Goal: Information Seeking & Learning: Learn about a topic

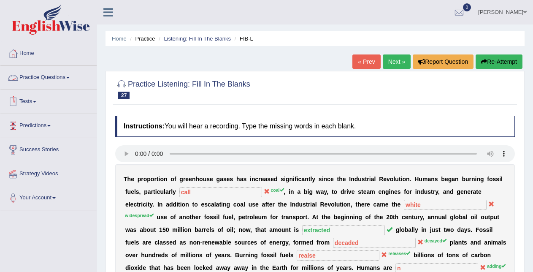
click at [64, 73] on link "Practice Questions" at bounding box center [48, 76] width 96 height 21
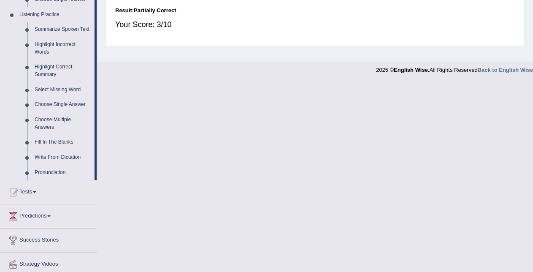
scroll to position [363, 0]
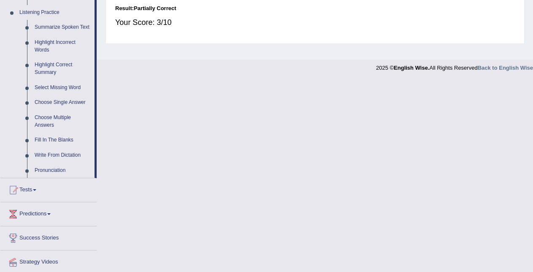
click at [73, 155] on link "Write From Dictation" at bounding box center [63, 155] width 64 height 15
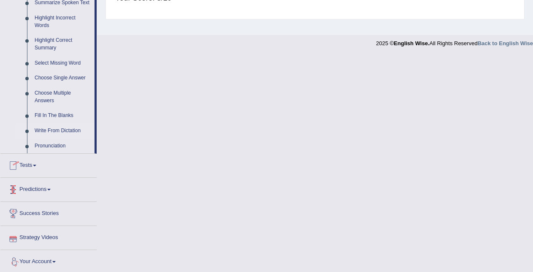
scroll to position [390, 0]
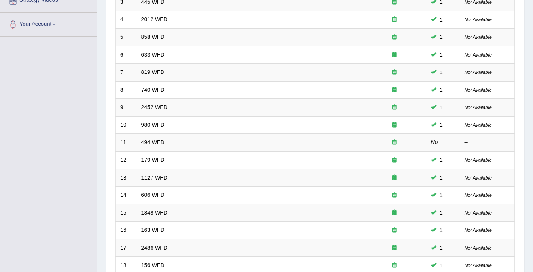
scroll to position [287, 0]
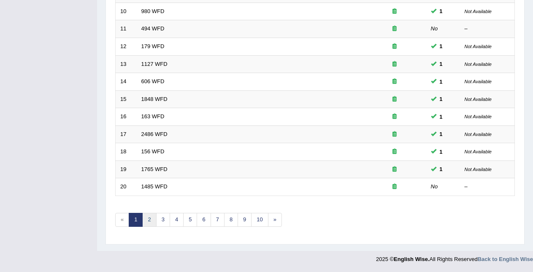
click at [148, 219] on link "2" at bounding box center [149, 220] width 14 height 14
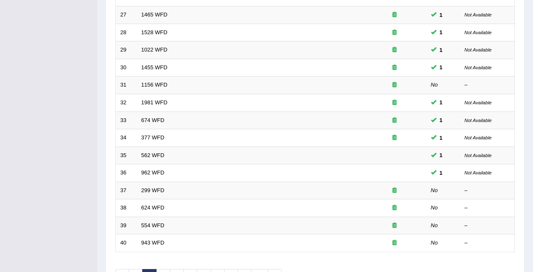
scroll to position [287, 0]
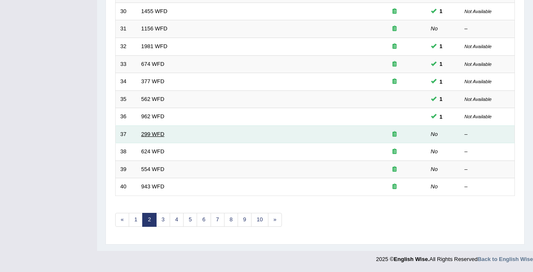
click at [164, 135] on td "299 WFD" at bounding box center [250, 134] width 226 height 18
click at [164, 135] on link "299 WFD" at bounding box center [152, 134] width 23 height 6
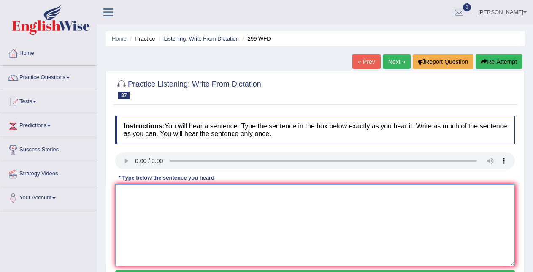
click at [130, 209] on textarea at bounding box center [315, 225] width 400 height 82
type textarea "s"
click at [232, 195] on textarea "Student reprezanting will be go to classes with the board pass." at bounding box center [315, 225] width 400 height 82
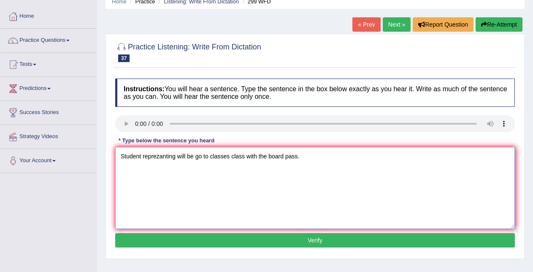
scroll to position [65, 0]
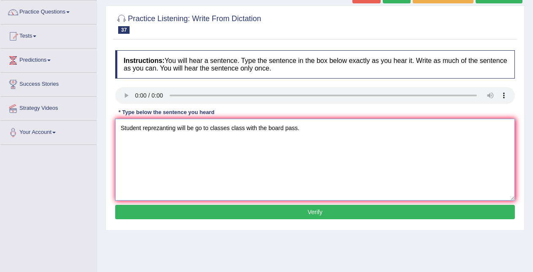
type textarea "Student reprezanting will be go to classes class with the board pass."
click at [476, 209] on button "Verify" at bounding box center [315, 212] width 400 height 14
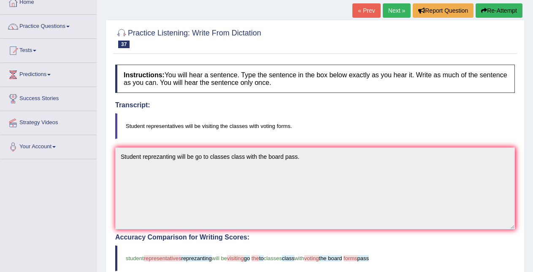
scroll to position [0, 0]
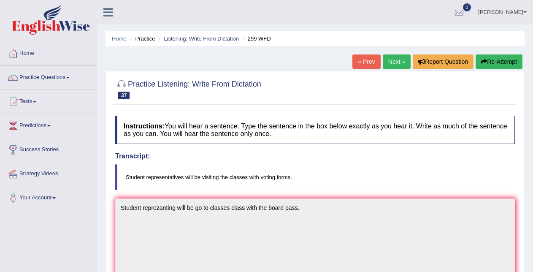
click at [388, 60] on link "Next »" at bounding box center [397, 61] width 28 height 14
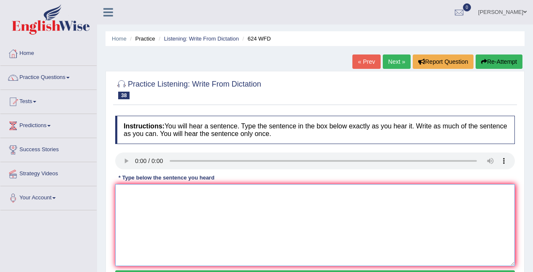
click at [155, 220] on textarea at bounding box center [315, 225] width 400 height 82
click at [180, 192] on textarea "All courses the help aproved" at bounding box center [315, 225] width 400 height 82
click at [160, 193] on textarea "All courses the help approved" at bounding box center [315, 225] width 400 height 82
click at [166, 192] on textarea "All courses help approved" at bounding box center [315, 225] width 400 height 82
drag, startPoint x: 164, startPoint y: 193, endPoint x: 168, endPoint y: 196, distance: 4.8
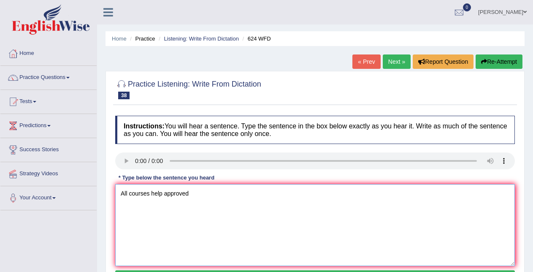
click at [164, 193] on textarea "All courses help approved" at bounding box center [315, 225] width 400 height 82
click at [206, 197] on textarea "All courses help to approved" at bounding box center [315, 225] width 400 height 82
click at [198, 198] on textarea "All courses help to approved skills and independent skills." at bounding box center [315, 225] width 400 height 82
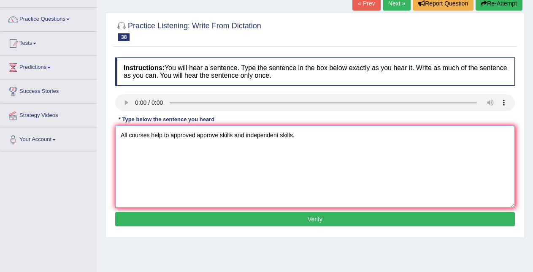
type textarea "All courses help to approved approve skills and independent skills."
click at [457, 217] on button "Verify" at bounding box center [315, 219] width 400 height 14
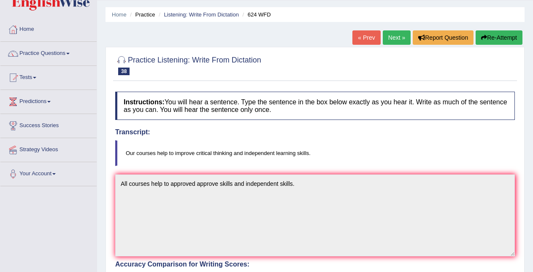
scroll to position [19, 0]
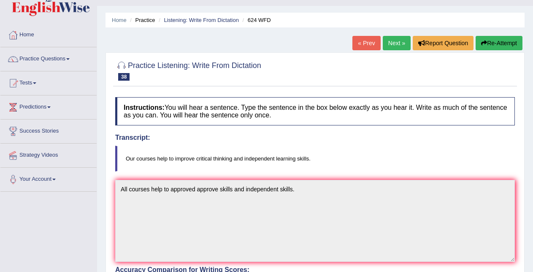
click at [393, 41] on link "Next »" at bounding box center [397, 43] width 28 height 14
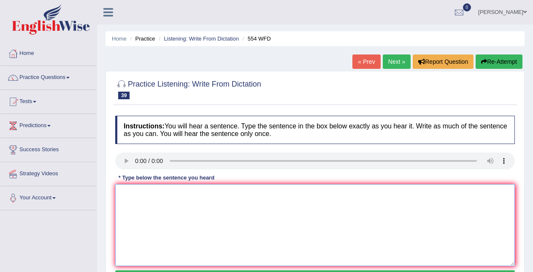
click at [131, 213] on textarea at bounding box center [315, 225] width 400 height 82
click at [146, 193] on textarea "We are aible to working like team." at bounding box center [315, 225] width 400 height 82
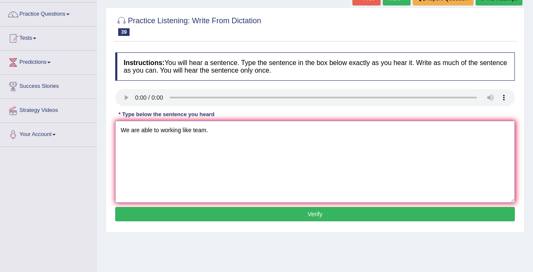
scroll to position [105, 0]
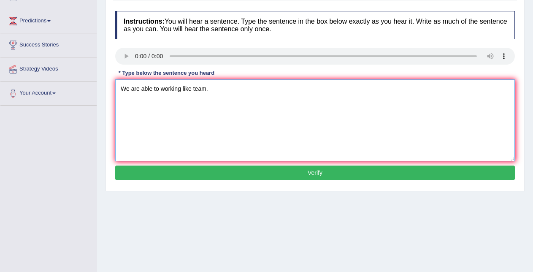
type textarea "We are able to working like team."
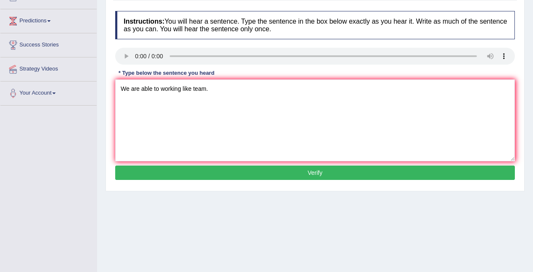
click at [493, 178] on button "Verify" at bounding box center [315, 172] width 400 height 14
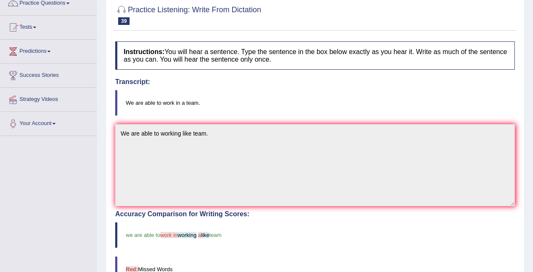
scroll to position [0, 0]
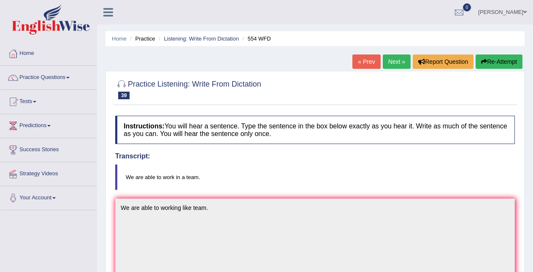
click at [387, 61] on link "Next »" at bounding box center [397, 61] width 28 height 14
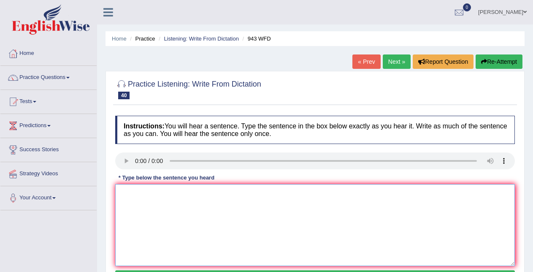
click at [128, 190] on textarea at bounding box center [315, 225] width 400 height 82
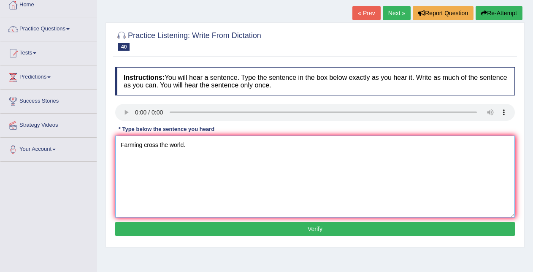
scroll to position [89, 0]
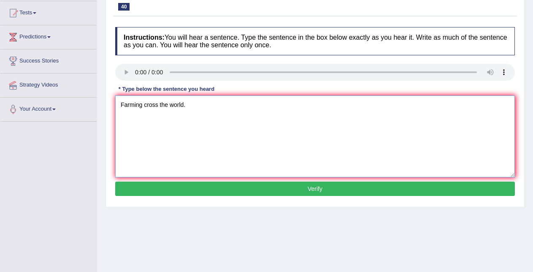
type textarea "Farming cross the world."
click at [482, 186] on button "Verify" at bounding box center [315, 188] width 400 height 14
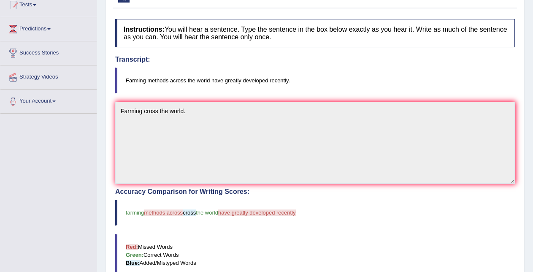
scroll to position [0, 0]
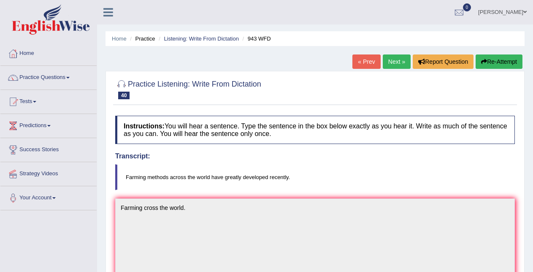
click at [397, 60] on link "Next »" at bounding box center [397, 61] width 28 height 14
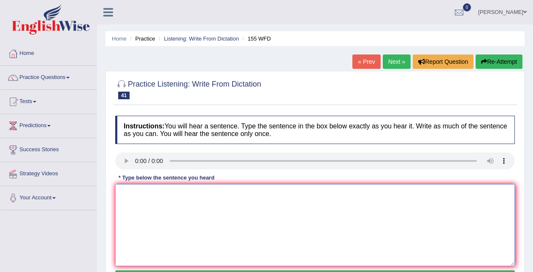
click at [130, 201] on textarea at bounding box center [315, 225] width 400 height 82
click at [221, 196] on textarea "Importand details from the arguments will be missing sumary." at bounding box center [315, 225] width 400 height 82
click at [298, 196] on textarea "Importand details from the arguments argument will be missing sumary." at bounding box center [315, 225] width 400 height 82
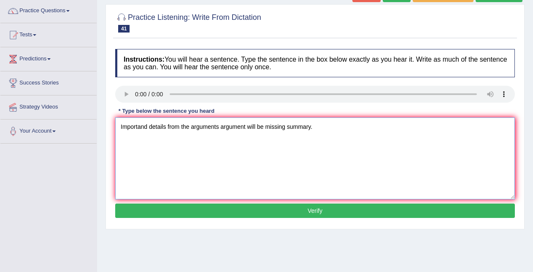
scroll to position [95, 0]
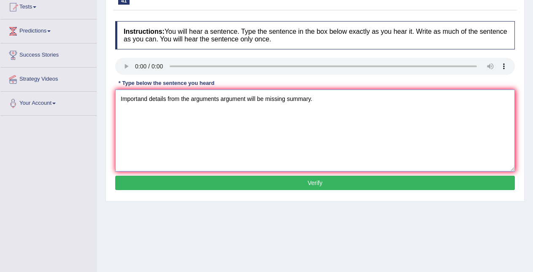
type textarea "Importand details from the arguments argument will be missing summary."
click at [499, 179] on button "Verify" at bounding box center [315, 183] width 400 height 14
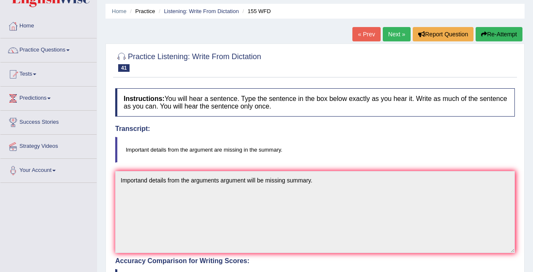
scroll to position [0, 0]
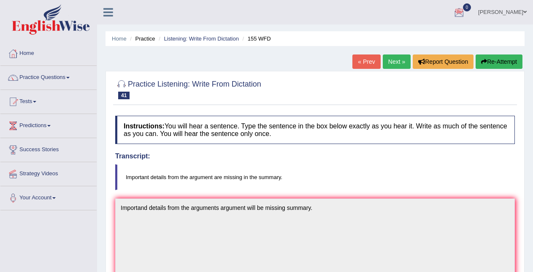
click at [395, 61] on link "Next »" at bounding box center [397, 61] width 28 height 14
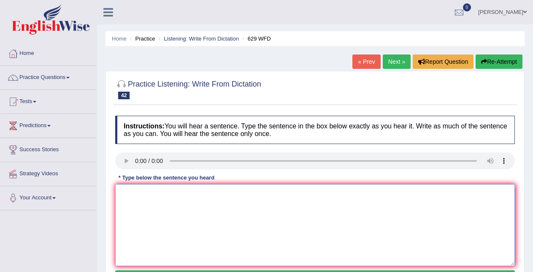
click at [130, 197] on textarea at bounding box center [315, 225] width 400 height 82
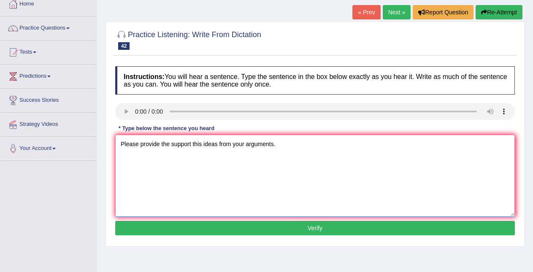
scroll to position [73, 0]
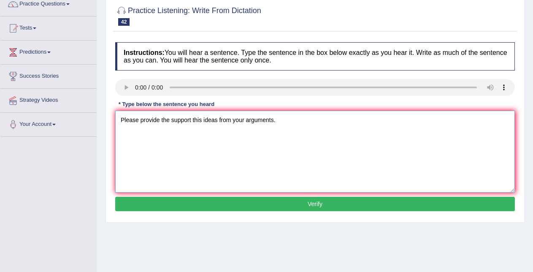
type textarea "Please provide the support this ideas from your arguments."
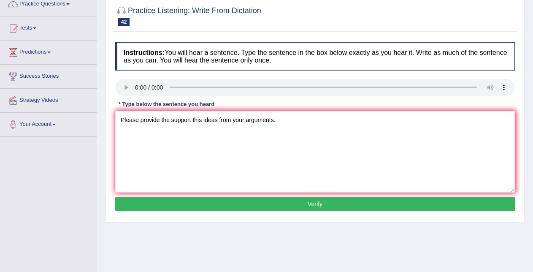
click at [389, 205] on button "Verify" at bounding box center [315, 204] width 400 height 14
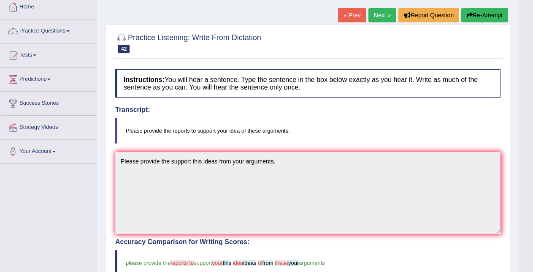
scroll to position [46, 0]
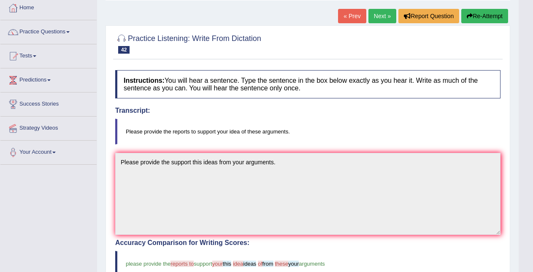
click at [381, 16] on link "Next »" at bounding box center [382, 16] width 28 height 14
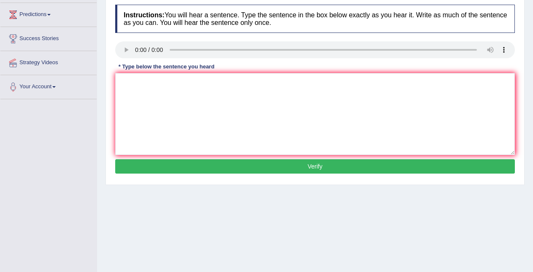
scroll to position [111, 0]
click at [132, 85] on textarea at bounding box center [315, 114] width 400 height 82
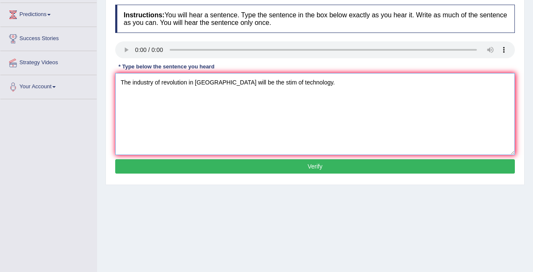
click at [249, 82] on textarea "The industry of revolution in [GEOGRAPHIC_DATA] will be the stim of technology." at bounding box center [315, 114] width 400 height 82
type textarea "The industry of revolution in [GEOGRAPHIC_DATA] will be the steam of technology."
click at [296, 166] on button "Verify" at bounding box center [315, 166] width 400 height 14
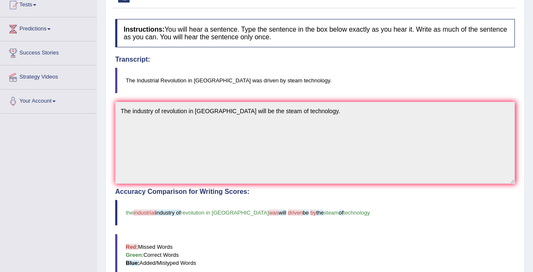
scroll to position [0, 0]
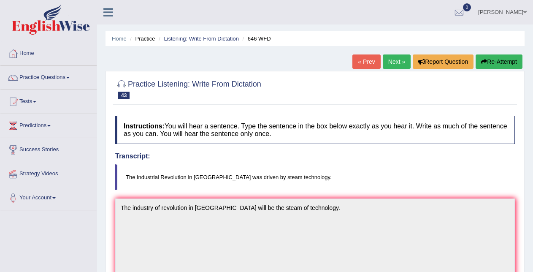
click at [393, 63] on link "Next »" at bounding box center [397, 61] width 28 height 14
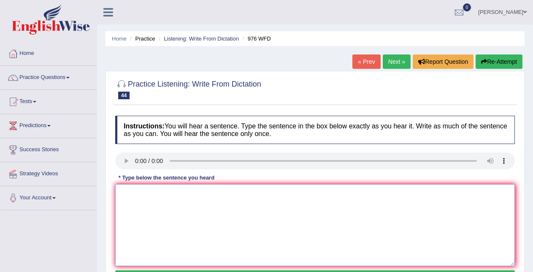
click at [128, 230] on textarea at bounding box center [315, 225] width 400 height 82
click at [132, 196] on textarea "The study of economy is a tricki subject." at bounding box center [315, 225] width 400 height 82
click at [157, 192] on textarea "The study of economy is a tricki subject." at bounding box center [315, 225] width 400 height 82
click at [155, 193] on textarea "The study of economy is a tricki subject." at bounding box center [315, 225] width 400 height 82
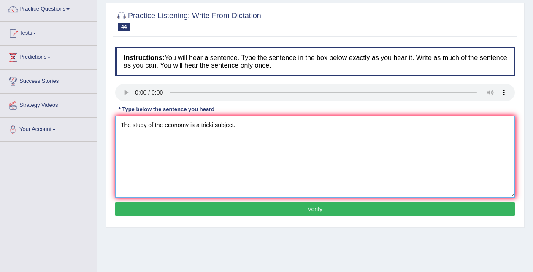
scroll to position [87, 0]
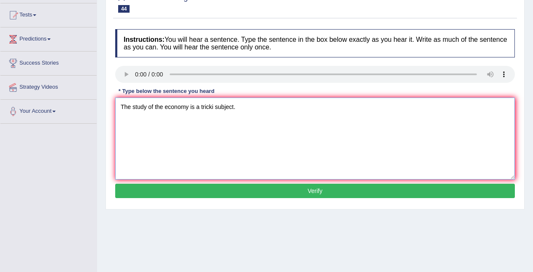
type textarea "The study of the economy is a tricki subject."
click at [504, 187] on button "Verify" at bounding box center [315, 191] width 400 height 14
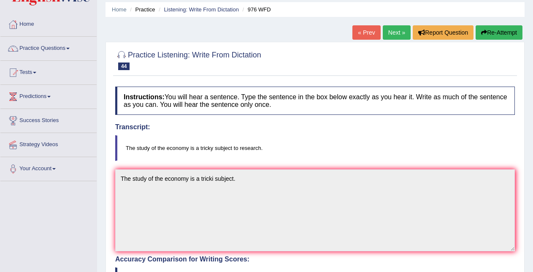
scroll to position [24, 0]
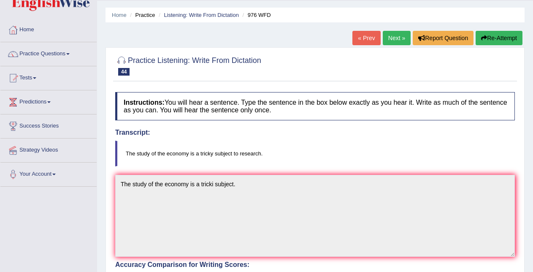
click at [389, 39] on link "Next »" at bounding box center [397, 38] width 28 height 14
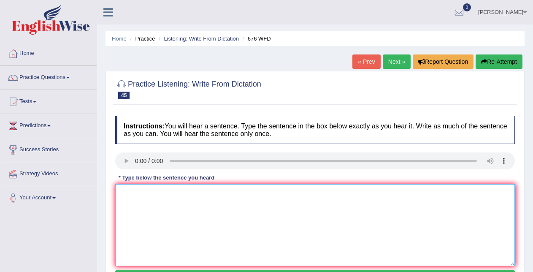
click at [130, 193] on textarea at bounding box center [315, 225] width 400 height 82
click at [257, 196] on textarea "University need to submit the ground for the reserch subject." at bounding box center [315, 225] width 400 height 82
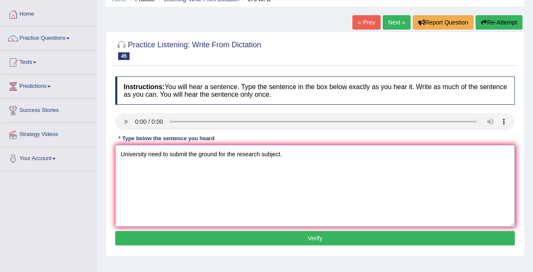
scroll to position [53, 0]
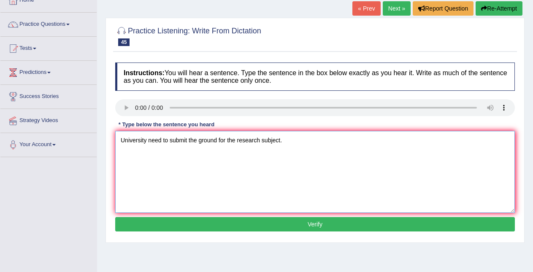
type textarea "University need to submit the ground for the research subject."
click at [417, 227] on button "Verify" at bounding box center [315, 224] width 400 height 14
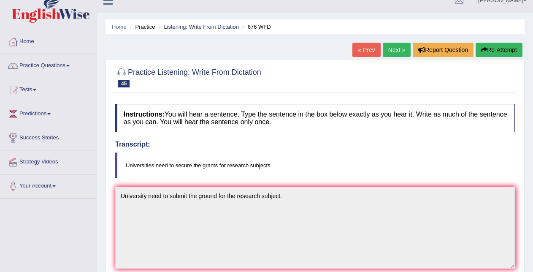
scroll to position [5, 0]
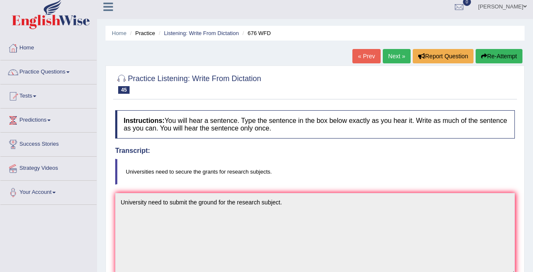
click at [388, 53] on link "Next »" at bounding box center [397, 56] width 28 height 14
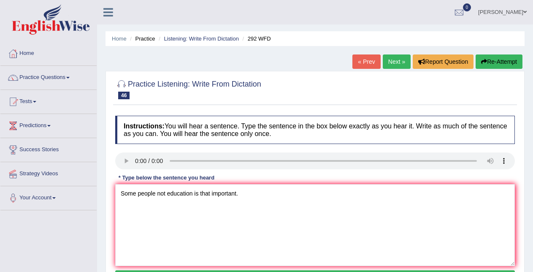
click at [158, 193] on textarea "Some people not education is that important." at bounding box center [315, 225] width 400 height 82
click at [188, 196] on textarea "Some people thought not education is that important." at bounding box center [315, 225] width 400 height 82
click at [220, 195] on textarea "Some people thought the education is that important." at bounding box center [315, 225] width 400 height 82
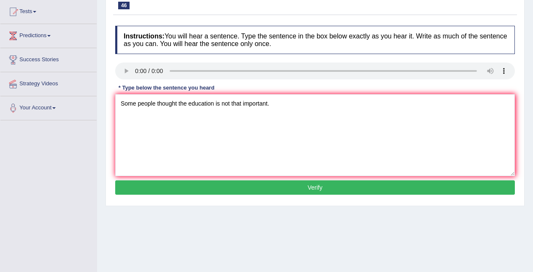
scroll to position [125, 0]
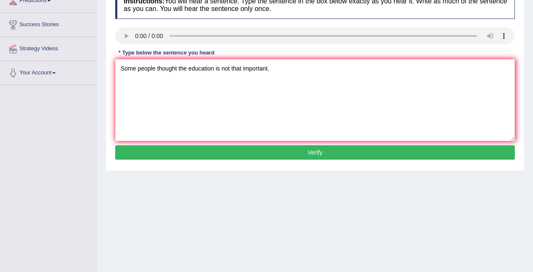
type textarea "Some people thought the education is not that important."
click at [485, 155] on button "Verify" at bounding box center [315, 152] width 400 height 14
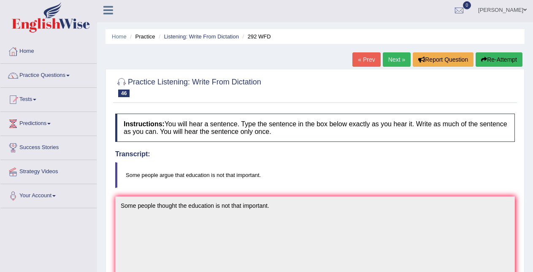
scroll to position [0, 0]
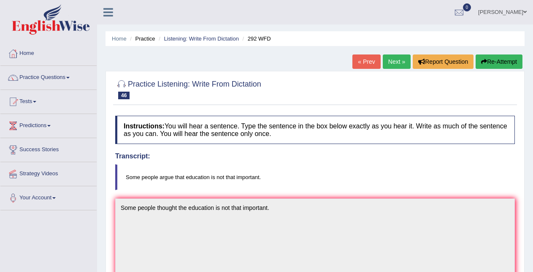
click at [397, 58] on link "Next »" at bounding box center [397, 61] width 28 height 14
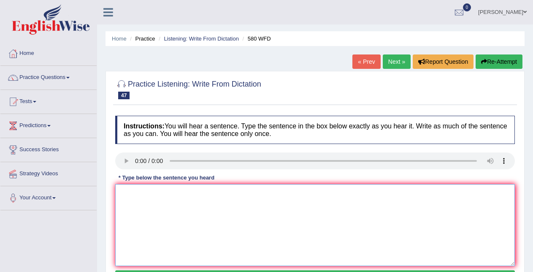
click at [136, 201] on textarea at bounding box center [315, 225] width 400 height 82
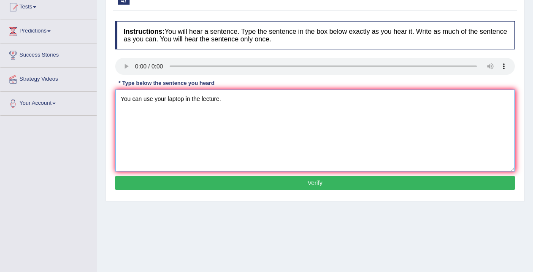
scroll to position [93, 0]
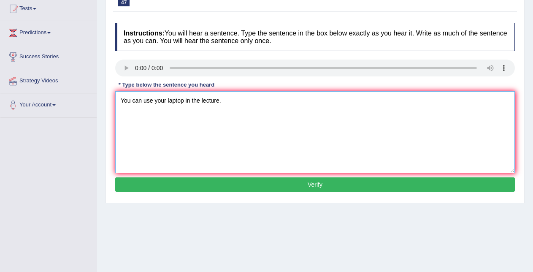
type textarea "You can use your laptop in the lecture."
click at [423, 182] on button "Verify" at bounding box center [315, 184] width 400 height 14
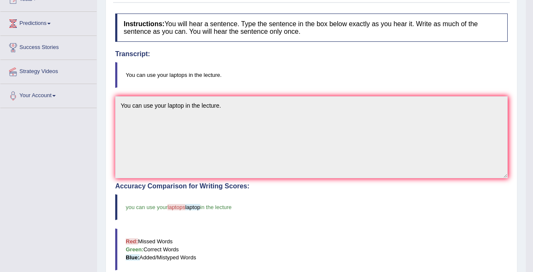
scroll to position [0, 0]
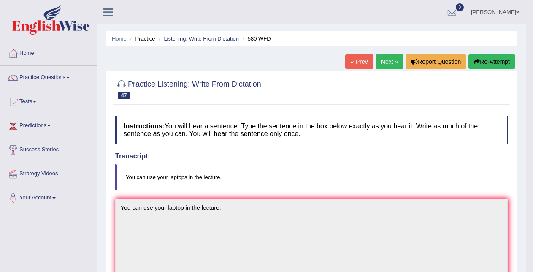
click at [383, 63] on link "Next »" at bounding box center [390, 61] width 28 height 14
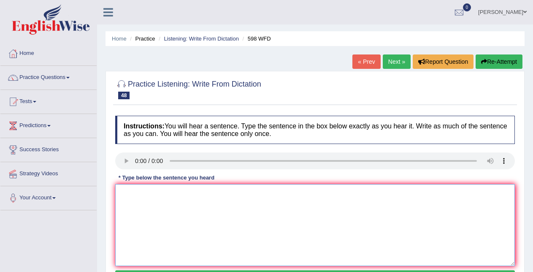
click at [132, 206] on textarea at bounding box center [315, 225] width 400 height 82
click at [138, 194] on textarea "Chech the website if you looking for the dyskant books." at bounding box center [315, 225] width 400 height 82
click at [186, 195] on textarea "Check the website if you looking for the dyskant books." at bounding box center [315, 225] width 400 height 82
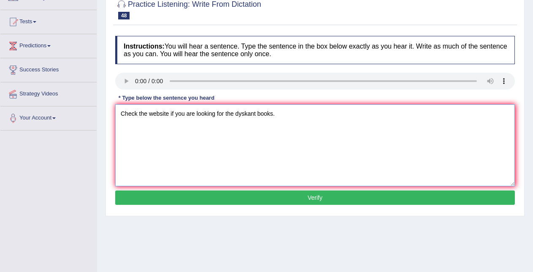
scroll to position [110, 0]
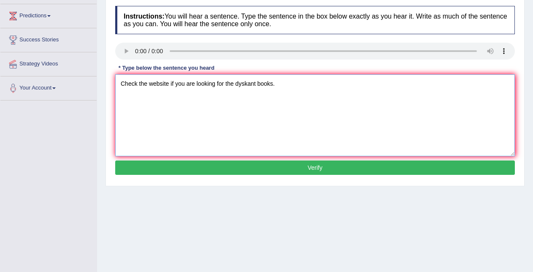
type textarea "Check the website if you are looking for the dyskant books."
click at [457, 171] on button "Verify" at bounding box center [315, 167] width 400 height 14
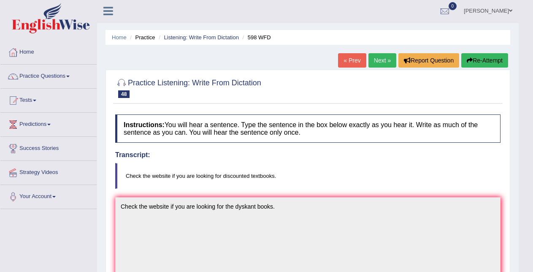
scroll to position [0, 0]
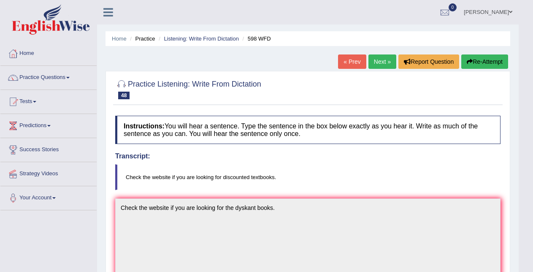
click at [372, 63] on link "Next »" at bounding box center [382, 61] width 28 height 14
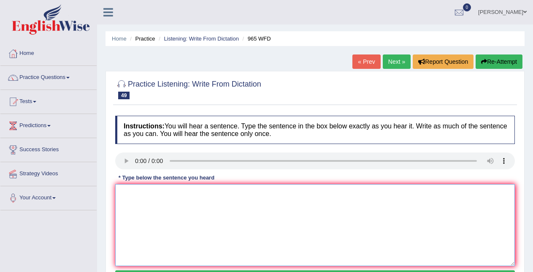
click at [127, 199] on textarea at bounding box center [315, 225] width 400 height 82
click at [215, 193] on textarea "You must answer the security pass" at bounding box center [315, 225] width 400 height 82
click at [237, 196] on textarea "You must answer the security question if yoy want" at bounding box center [315, 225] width 400 height 82
click at [255, 189] on textarea "You must answer the security question if you want" at bounding box center [315, 225] width 400 height 82
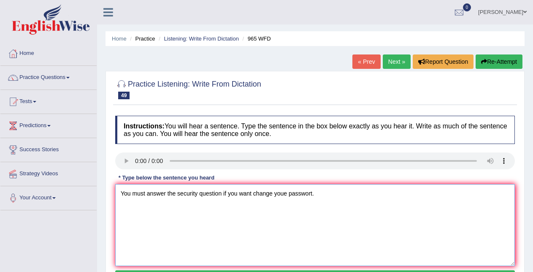
scroll to position [35, 0]
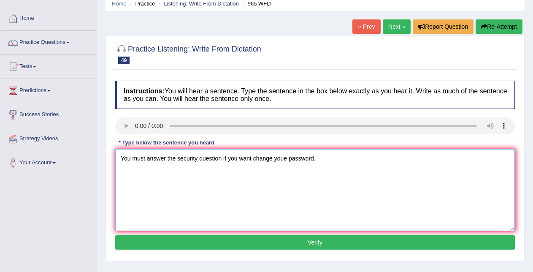
click at [288, 157] on textarea "You must answer the security question if you want change youe password." at bounding box center [315, 190] width 400 height 82
type textarea "You must answer the security question if you want change your password."
click at [291, 238] on button "Verify" at bounding box center [315, 242] width 400 height 14
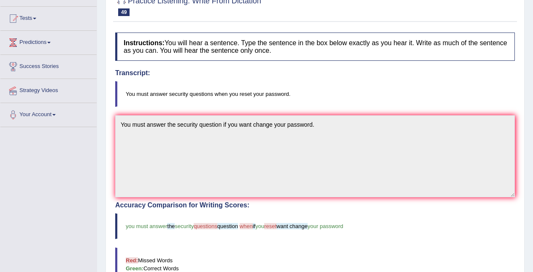
scroll to position [0, 0]
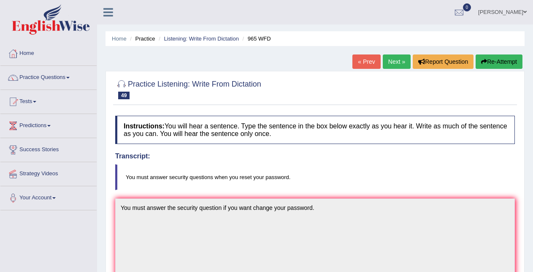
click at [390, 62] on link "Next »" at bounding box center [397, 61] width 28 height 14
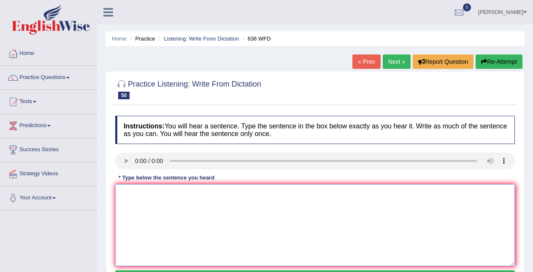
click at [124, 194] on textarea at bounding box center [315, 225] width 400 height 82
click at [392, 63] on link "Next »" at bounding box center [397, 61] width 28 height 14
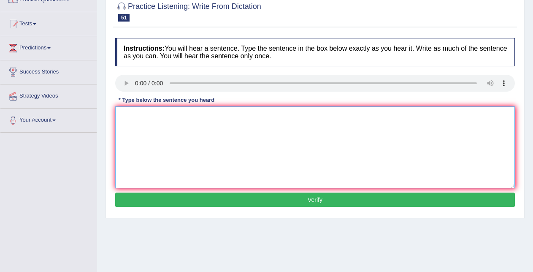
click at [124, 127] on textarea at bounding box center [315, 147] width 400 height 82
type textarea "r"
type textarea "E"
click at [231, 115] on textarea "Read the student safe instructor before" at bounding box center [315, 147] width 400 height 82
click at [205, 116] on textarea "Read the student safe instructor before using any shops shop." at bounding box center [315, 147] width 400 height 82
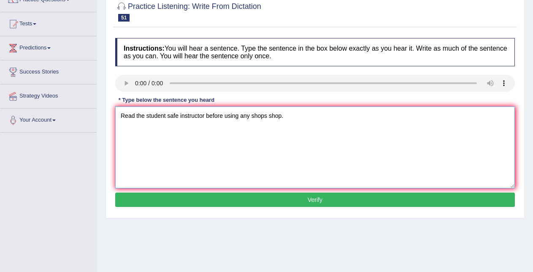
type textarea "Read the student safe instructor before using any shops shop."
click at [226, 199] on button "Verify" at bounding box center [315, 199] width 400 height 14
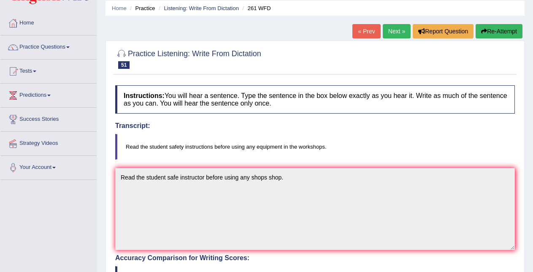
scroll to position [27, 0]
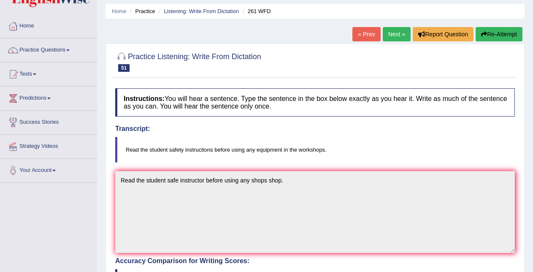
click at [394, 32] on link "Next »" at bounding box center [397, 34] width 28 height 14
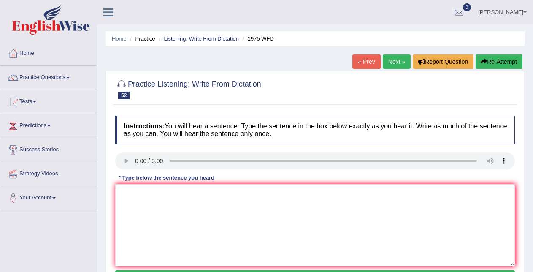
click at [395, 59] on link "Next »" at bounding box center [397, 61] width 28 height 14
click at [123, 213] on textarea at bounding box center [315, 225] width 400 height 82
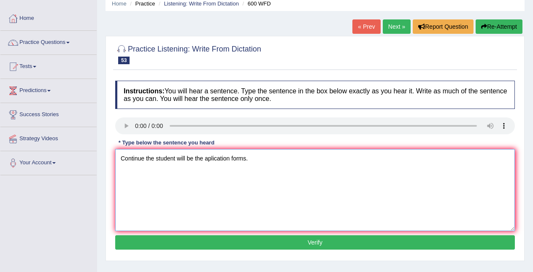
scroll to position [39, 0]
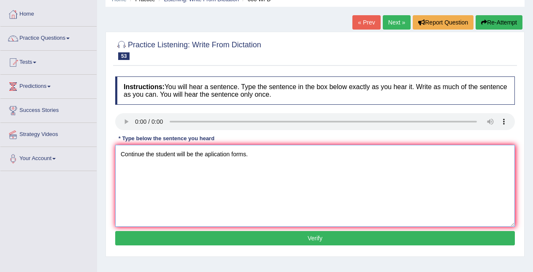
click at [231, 156] on textarea "Continue the student will be the aplication forms." at bounding box center [315, 186] width 400 height 82
type textarea "Continue the student will be the aplication application forms."
click at [243, 238] on button "Verify" at bounding box center [315, 238] width 400 height 14
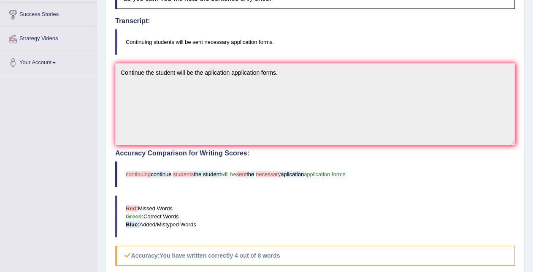
scroll to position [0, 0]
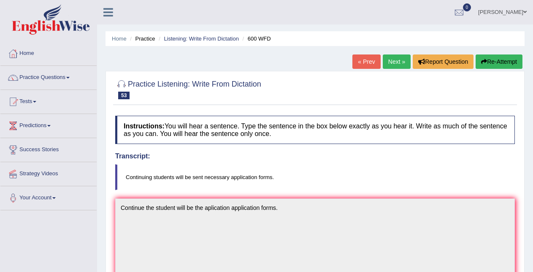
click at [402, 61] on link "Next »" at bounding box center [397, 61] width 28 height 14
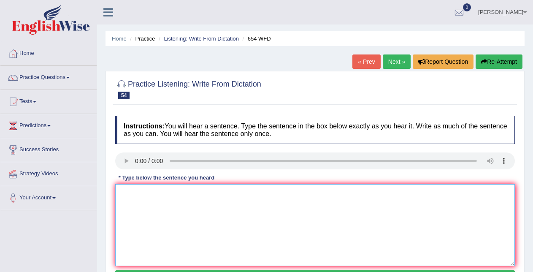
click at [128, 202] on textarea at bounding box center [315, 225] width 400 height 82
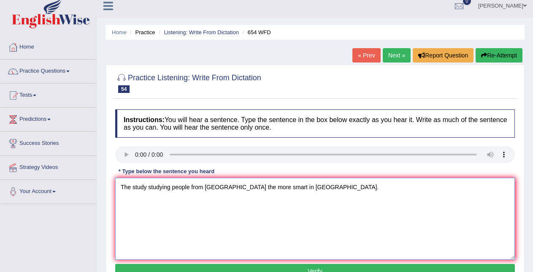
scroll to position [69, 0]
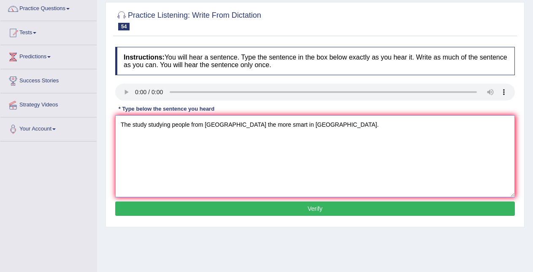
type textarea "The study studying people from [GEOGRAPHIC_DATA] the more smart in [GEOGRAPHIC_…"
click at [469, 205] on button "Verify" at bounding box center [315, 208] width 400 height 14
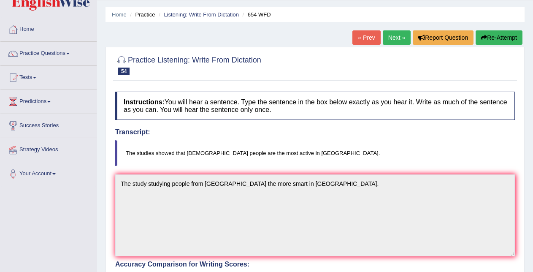
scroll to position [0, 0]
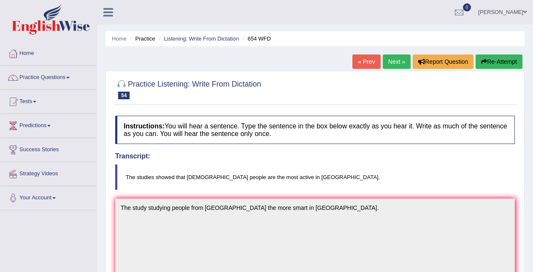
click at [390, 62] on link "Next »" at bounding box center [397, 61] width 28 height 14
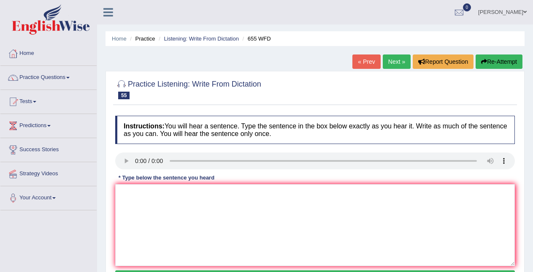
drag, startPoint x: 0, startPoint y: 0, endPoint x: 390, endPoint y: 62, distance: 395.3
click at [390, 62] on link "Next »" at bounding box center [397, 61] width 28 height 14
click at [130, 206] on textarea at bounding box center [315, 225] width 400 height 82
drag, startPoint x: 130, startPoint y: 206, endPoint x: 247, endPoint y: 226, distance: 118.9
click at [247, 226] on textarea "The siance library is the located on the ground [PERSON_NAME] librery" at bounding box center [315, 225] width 400 height 82
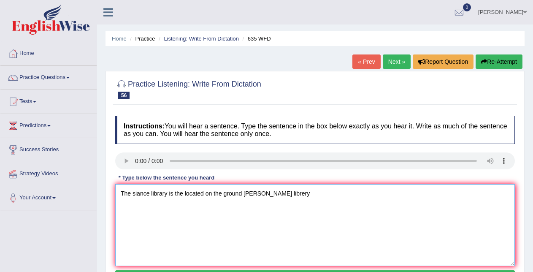
click at [293, 190] on textarea "The siance library is the located on the ground [PERSON_NAME] librery" at bounding box center [315, 225] width 400 height 82
click at [249, 196] on textarea "The siance library is the located on the ground [PERSON_NAME] librery." at bounding box center [315, 225] width 400 height 82
click at [267, 196] on textarea "The siance library is the located on the ground floor librery." at bounding box center [315, 225] width 400 height 82
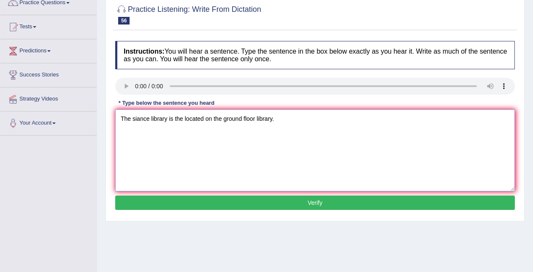
scroll to position [85, 0]
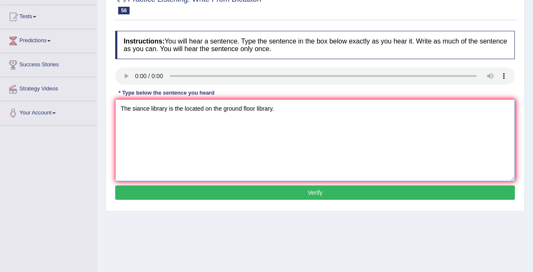
type textarea "The siance library is the located on the ground floor library."
click at [500, 192] on button "Verify" at bounding box center [315, 192] width 400 height 14
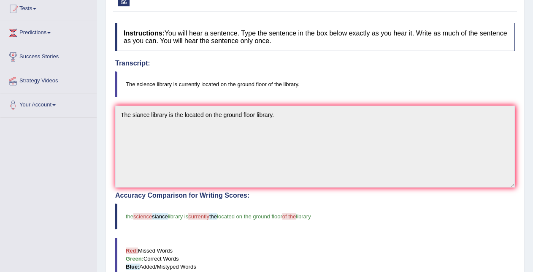
scroll to position [18, 0]
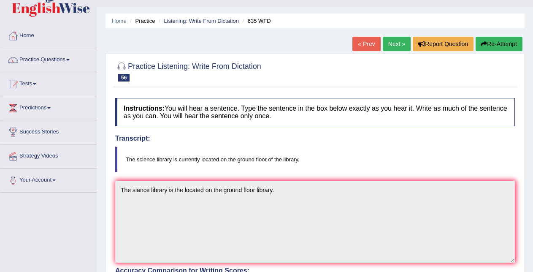
click at [390, 43] on link "Next »" at bounding box center [397, 44] width 28 height 14
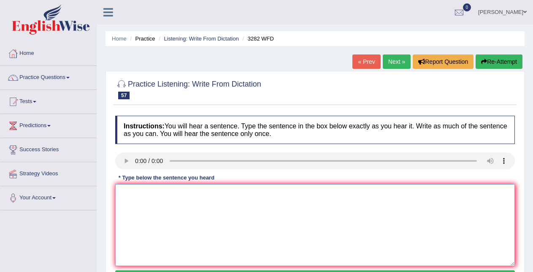
click at [124, 201] on textarea at bounding box center [315, 225] width 400 height 82
click at [182, 200] on textarea "Computer will t" at bounding box center [315, 225] width 400 height 82
drag, startPoint x: 146, startPoint y: 190, endPoint x: 150, endPoint y: 193, distance: 4.5
click at [148, 192] on textarea "Computer use to by large like now." at bounding box center [315, 225] width 400 height 82
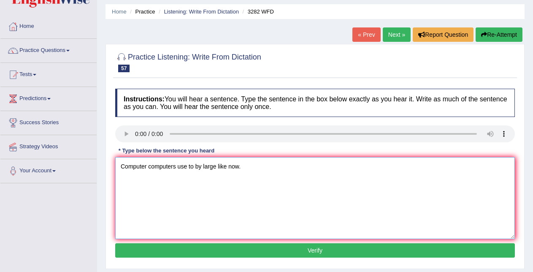
scroll to position [51, 0]
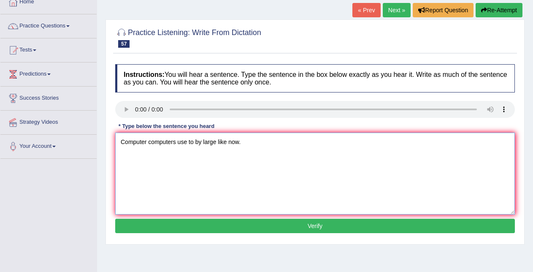
type textarea "Computer computers use to by large like now."
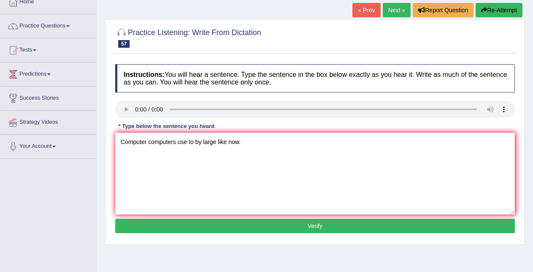
click at [487, 226] on button "Verify" at bounding box center [315, 226] width 400 height 14
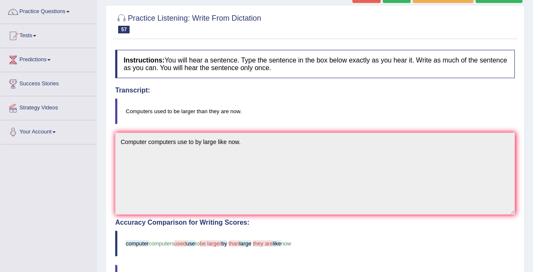
scroll to position [3, 0]
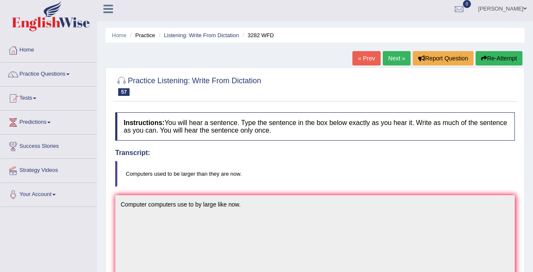
click at [395, 55] on link "Next »" at bounding box center [397, 58] width 28 height 14
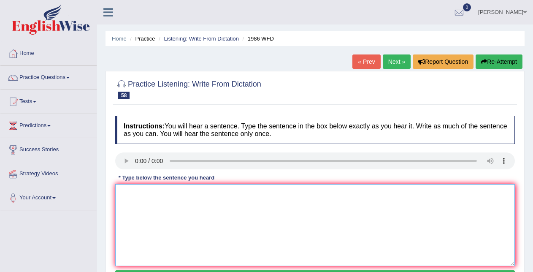
click at [133, 194] on textarea at bounding box center [315, 225] width 400 height 82
type textarea "f"
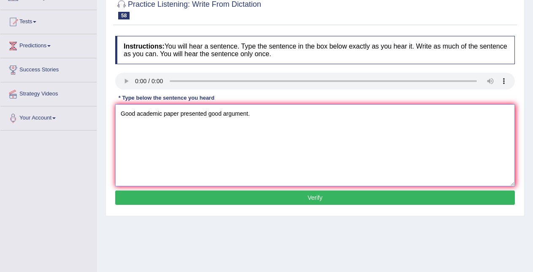
scroll to position [95, 0]
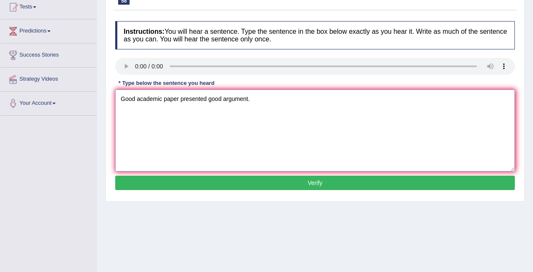
type textarea "Good academic paper presented good argument."
click at [485, 179] on button "Verify" at bounding box center [315, 183] width 400 height 14
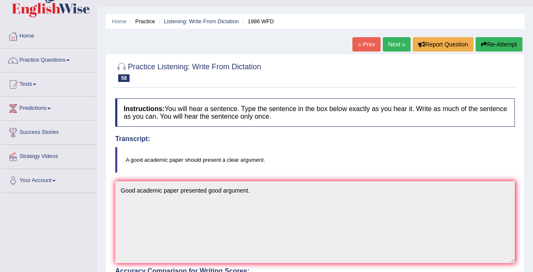
scroll to position [7, 0]
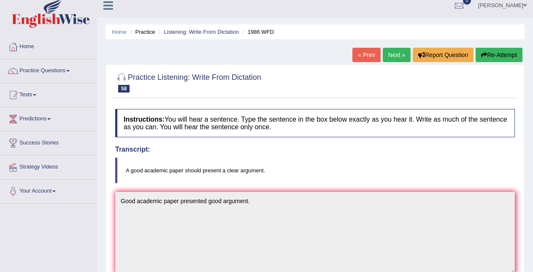
click at [401, 57] on link "Next »" at bounding box center [397, 55] width 28 height 14
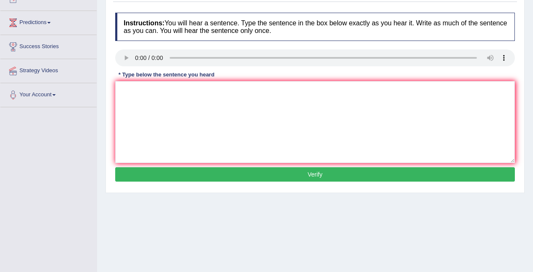
scroll to position [103, 0]
click at [133, 97] on textarea at bounding box center [315, 122] width 400 height 82
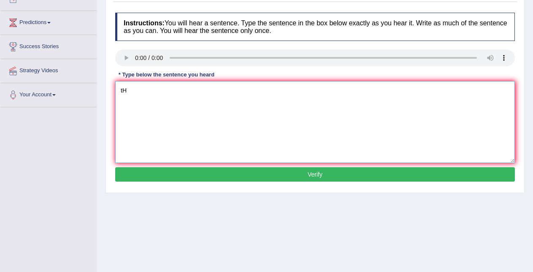
type textarea "t"
click at [128, 92] on textarea at bounding box center [315, 122] width 400 height 82
type textarea "T"
click at [221, 88] on textarea "Take the first step for the universitz bz now." at bounding box center [315, 122] width 400 height 82
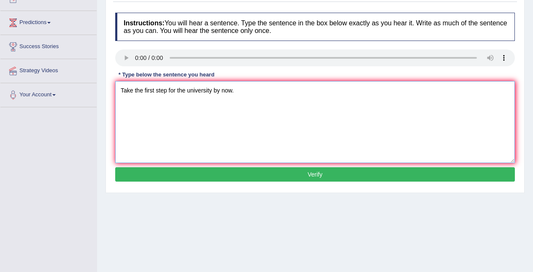
type textarea "Take the first step for the university by now."
click at [241, 173] on button "Verify" at bounding box center [315, 174] width 400 height 14
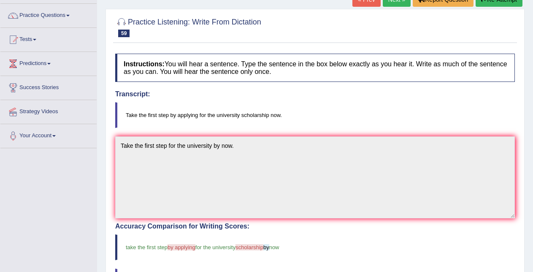
scroll to position [61, 0]
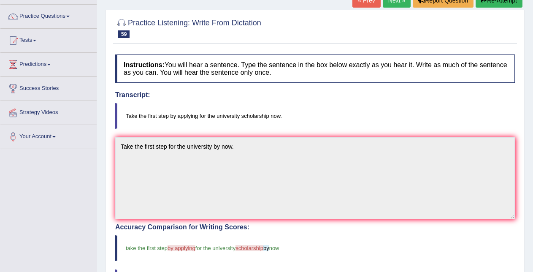
click at [398, 4] on link "Next »" at bounding box center [397, 0] width 28 height 14
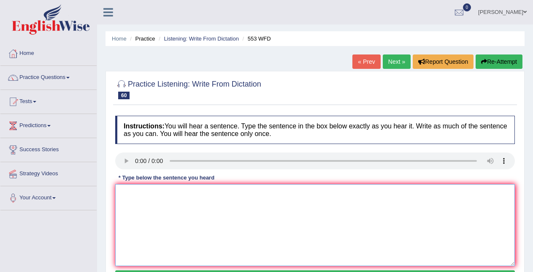
click at [130, 208] on textarea at bounding box center [315, 225] width 400 height 82
click at [148, 195] on textarea "Water" at bounding box center [315, 225] width 400 height 82
click at [209, 193] on textarea "Water filter on campus [GEOGRAPHIC_DATA] in the campus." at bounding box center [315, 225] width 400 height 82
click at [192, 194] on textarea "Water filter on campus [GEOGRAPHIC_DATA] in the campus." at bounding box center [315, 225] width 400 height 82
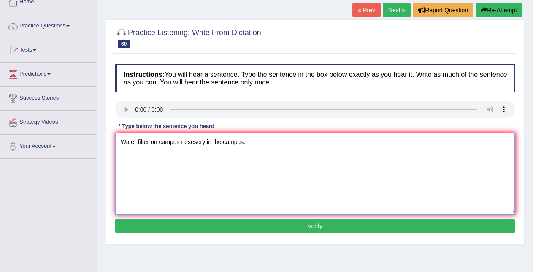
type textarea "Water filter on campus nesesery in the campus."
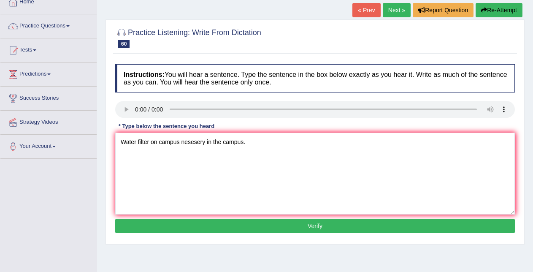
click at [489, 220] on button "Verify" at bounding box center [315, 226] width 400 height 14
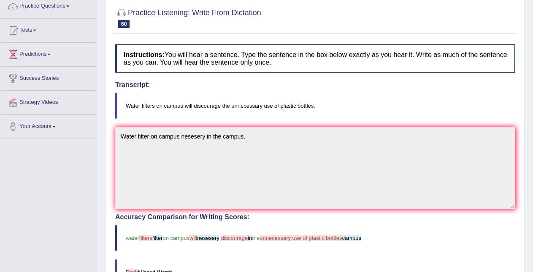
scroll to position [0, 0]
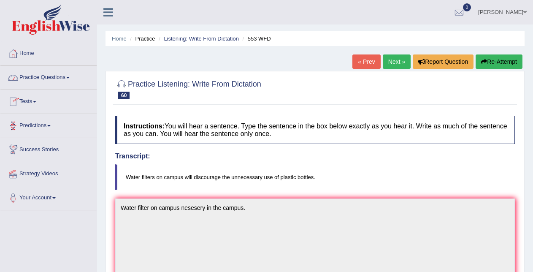
click at [66, 72] on link "Practice Questions" at bounding box center [48, 76] width 96 height 21
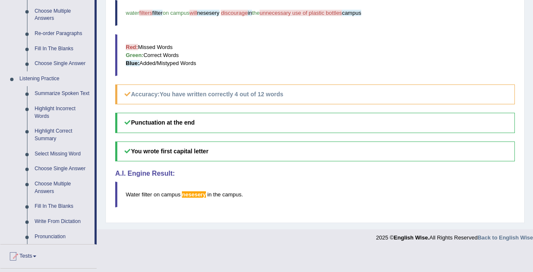
scroll to position [311, 0]
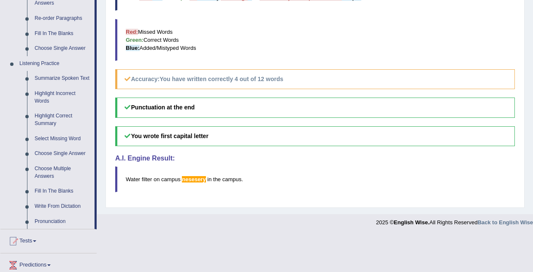
drag, startPoint x: 129, startPoint y: 226, endPoint x: 85, endPoint y: 188, distance: 58.4
click at [65, 191] on link "Fill In The Blanks" at bounding box center [63, 191] width 64 height 15
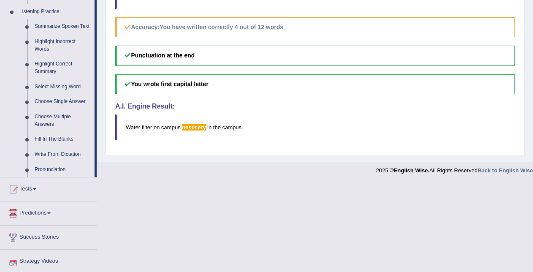
scroll to position [390, 0]
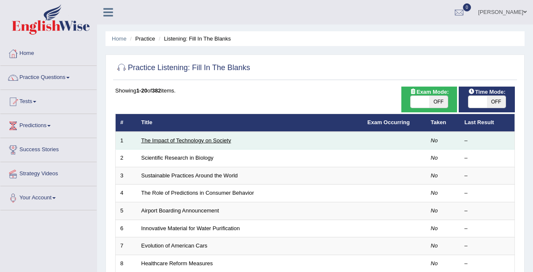
click at [179, 139] on link "The Impact of Technology on Society" at bounding box center [186, 140] width 90 height 6
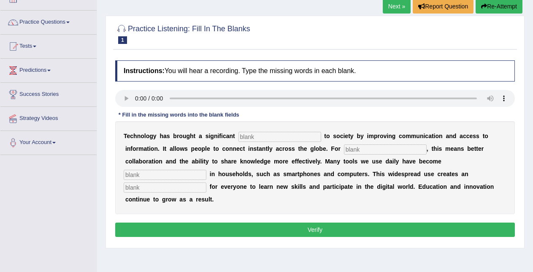
scroll to position [54, 0]
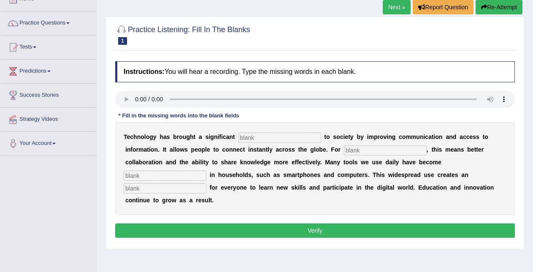
click at [256, 137] on input "text" at bounding box center [279, 138] width 83 height 10
type input "benefit"
click at [360, 150] on input "text" at bounding box center [385, 150] width 83 height 10
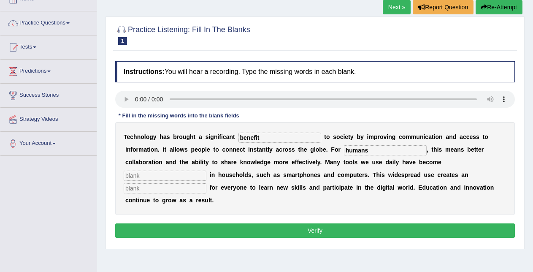
type input "humans"
click at [195, 173] on input "text" at bounding box center [165, 176] width 83 height 10
type input "coment"
click at [186, 198] on b at bounding box center [187, 200] width 3 height 7
click at [184, 188] on input "text" at bounding box center [165, 188] width 83 height 10
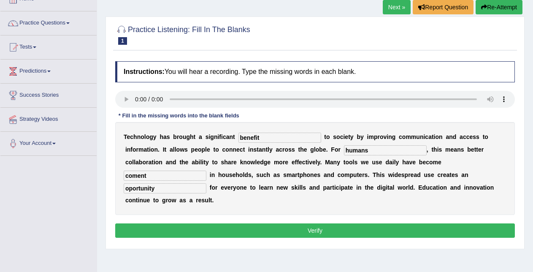
type input "oportunity"
click at [138, 173] on input "coment" at bounding box center [165, 176] width 83 height 10
type input "comment"
click at [271, 227] on button "Verify" at bounding box center [315, 230] width 400 height 14
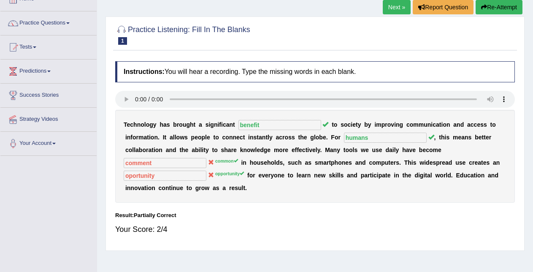
click at [398, 11] on link "Next »" at bounding box center [397, 7] width 28 height 14
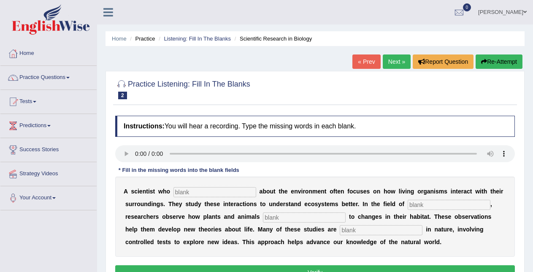
click at [184, 187] on input "text" at bounding box center [214, 192] width 83 height 10
click at [282, 220] on input "text" at bounding box center [304, 217] width 83 height 10
click at [187, 193] on input "cares" at bounding box center [214, 192] width 83 height 10
type input "careas"
click at [429, 210] on div "A s c i e n t i s t w h o careas a b o u t t h e e n v i r o n m e n t o f t e …" at bounding box center [315, 216] width 400 height 80
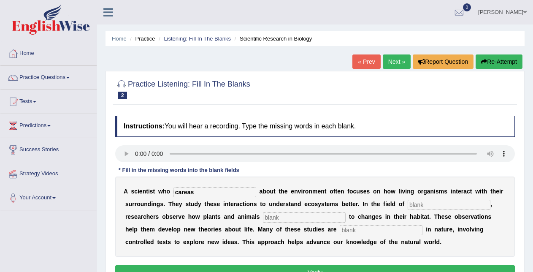
click at [429, 206] on input "text" at bounding box center [449, 205] width 83 height 10
type input "biology"
click at [366, 230] on input "text" at bounding box center [381, 230] width 83 height 10
type input "experymental"
click at [279, 219] on input "text" at bounding box center [304, 217] width 83 height 10
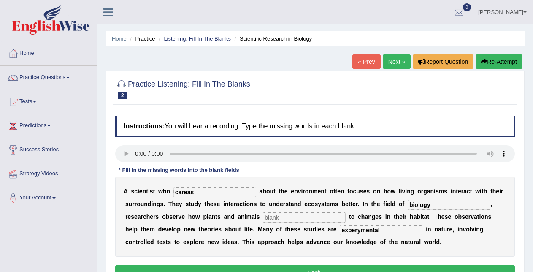
click at [279, 219] on input "text" at bounding box center [304, 217] width 83 height 10
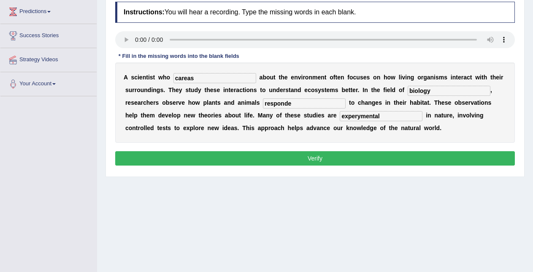
scroll to position [122, 0]
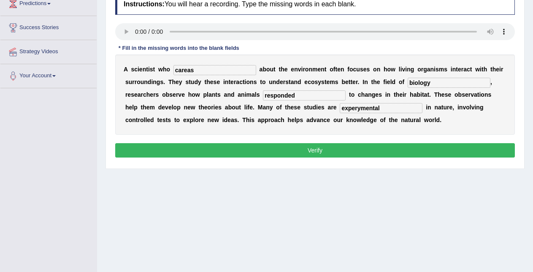
type input "responded"
click at [466, 149] on button "Verify" at bounding box center [315, 150] width 400 height 14
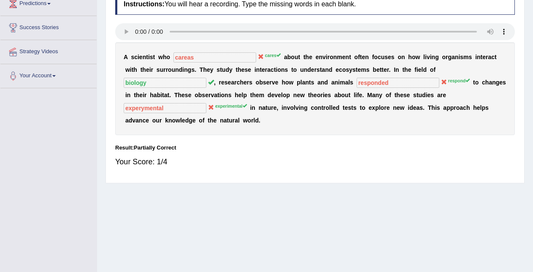
click at [419, 89] on div "A s c i e n t i s t w h o careas cares a b o u t t h e e n v i r o n m e n t o …" at bounding box center [315, 88] width 400 height 93
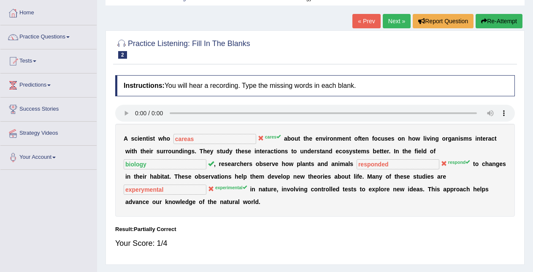
scroll to position [0, 0]
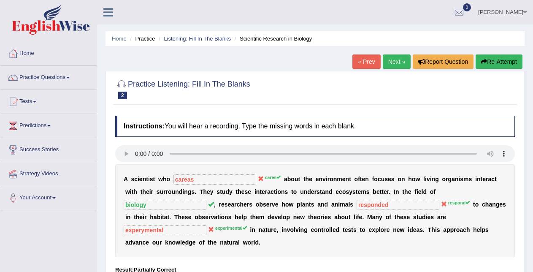
click at [398, 59] on link "Next »" at bounding box center [397, 61] width 28 height 14
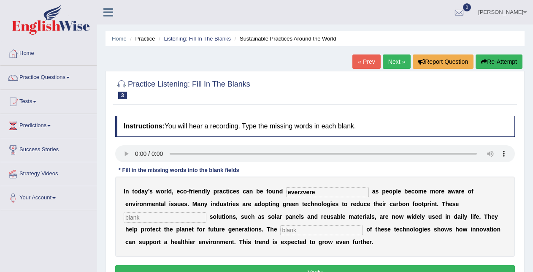
type input "everzvere"
click at [193, 217] on input "text" at bounding box center [165, 217] width 83 height 10
type input "sisten"
click at [314, 227] on input "text" at bounding box center [321, 230] width 83 height 10
type input "aplication"
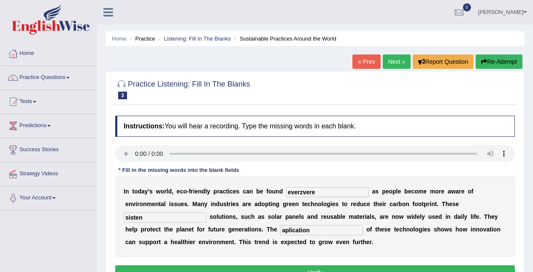
click at [322, 192] on input "everzvere" at bounding box center [327, 192] width 83 height 10
type input "everywhere"
click at [288, 232] on input "aplication" at bounding box center [321, 230] width 83 height 10
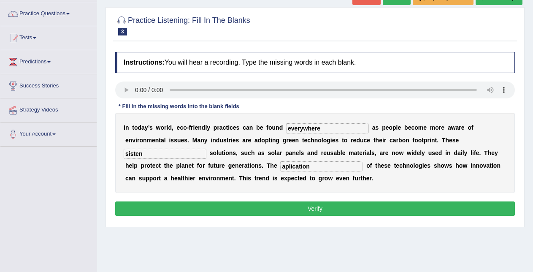
scroll to position [65, 0]
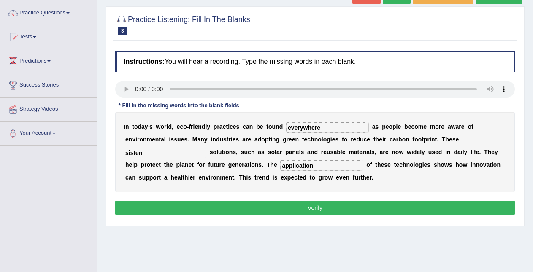
type input "application"
click at [497, 206] on button "Verify" at bounding box center [315, 207] width 400 height 14
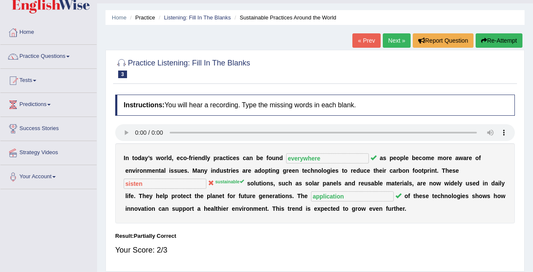
scroll to position [0, 0]
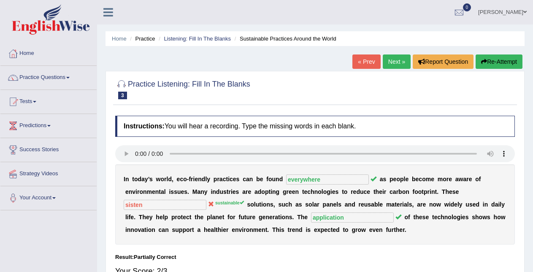
click at [390, 64] on link "Next »" at bounding box center [397, 61] width 28 height 14
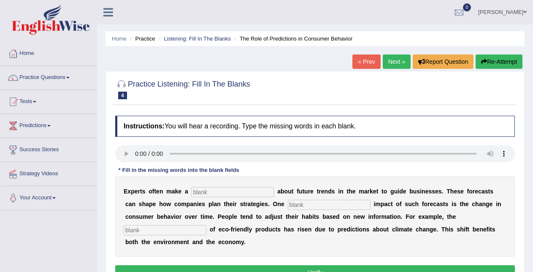
click at [226, 190] on input "text" at bounding box center [232, 192] width 83 height 10
type input "production"
click at [321, 204] on input "text" at bounding box center [329, 205] width 83 height 10
type input "profand"
click at [192, 232] on input "text" at bounding box center [165, 230] width 83 height 10
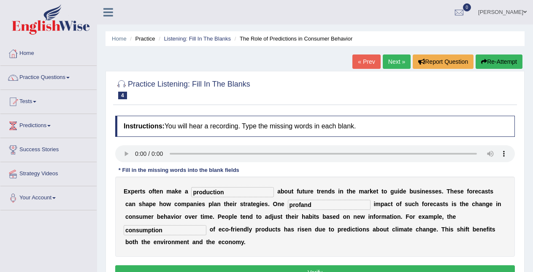
type input "consumption"
click at [326, 201] on input "profand" at bounding box center [329, 205] width 83 height 10
type input "profound"
click at [338, 269] on button "Verify" at bounding box center [315, 272] width 400 height 14
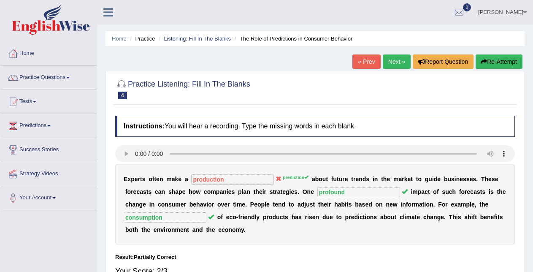
click at [393, 59] on link "Next »" at bounding box center [397, 61] width 28 height 14
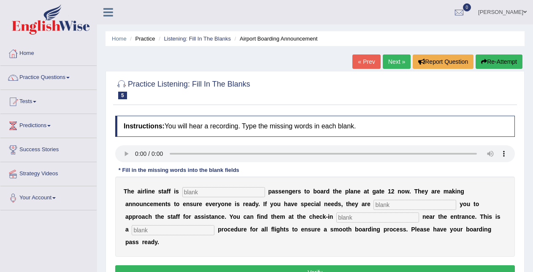
click at [213, 190] on input "text" at bounding box center [223, 192] width 83 height 10
type input "eni"
click at [390, 202] on input "text" at bounding box center [415, 205] width 83 height 10
type input "requare"
click at [355, 219] on input "text" at bounding box center [377, 217] width 83 height 10
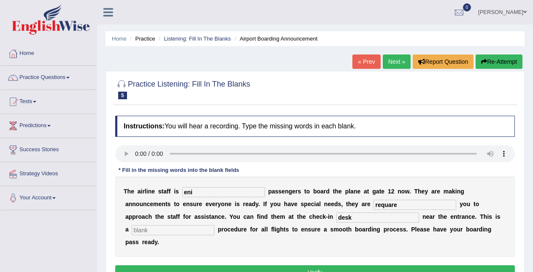
type input "desk"
click at [203, 233] on input "text" at bounding box center [173, 230] width 83 height 10
type input "regular"
click at [203, 195] on input "eni" at bounding box center [223, 192] width 83 height 10
type input "e"
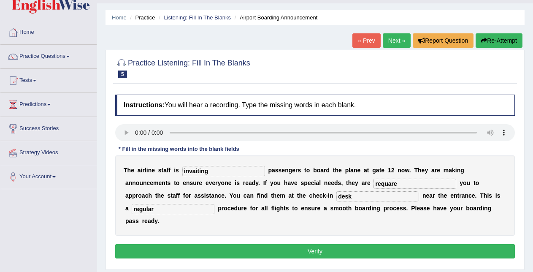
scroll to position [60, 0]
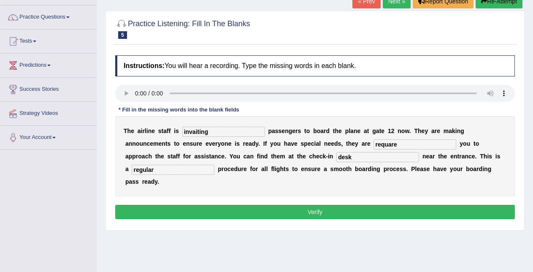
type input "invaiting"
click at [477, 209] on button "Verify" at bounding box center [315, 212] width 400 height 14
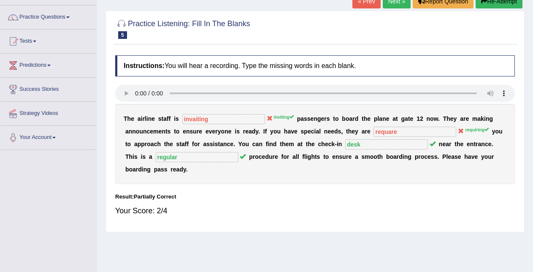
drag, startPoint x: 439, startPoint y: 186, endPoint x: 410, endPoint y: 131, distance: 61.9
click at [410, 131] on div "Instructions: You will hear a recording. Type the missing words in each blank. …" at bounding box center [315, 139] width 404 height 176
click at [391, 3] on link "Next »" at bounding box center [397, 1] width 28 height 14
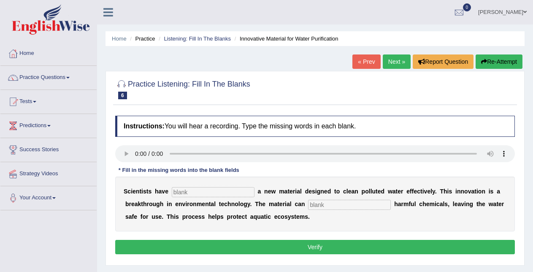
click at [193, 191] on input "text" at bounding box center [213, 192] width 83 height 10
type input "submited"
click at [337, 207] on input "text" at bounding box center [349, 205] width 83 height 10
type input "absorve"
click at [301, 249] on button "Verify" at bounding box center [315, 247] width 400 height 14
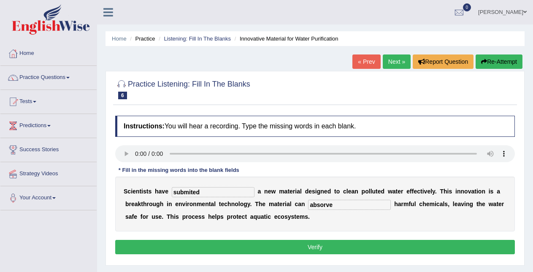
click at [301, 249] on div "Home Practice Listening: Fill In The Blanks Innovative Material for Water Purif…" at bounding box center [315, 211] width 436 height 422
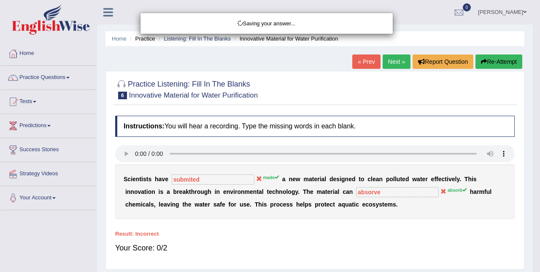
click at [301, 249] on body "Toggle navigation Home Practice Questions Speaking Practice Read Aloud Repeat S…" at bounding box center [270, 136] width 540 height 272
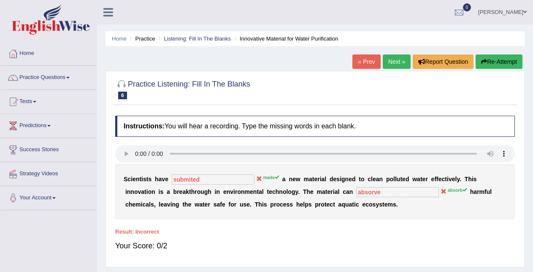
click at [394, 62] on link "Next »" at bounding box center [397, 61] width 28 height 14
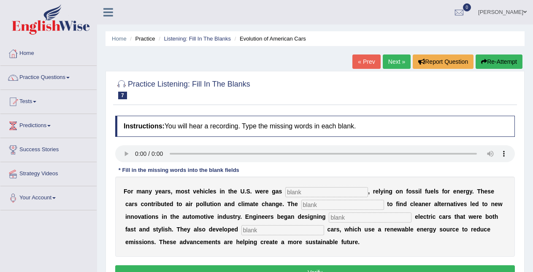
click at [314, 192] on input "text" at bounding box center [326, 192] width 83 height 10
type input "power"
click at [316, 201] on input "text" at bounding box center [342, 205] width 83 height 10
type input "energy"
click at [350, 217] on input "text" at bounding box center [370, 217] width 83 height 10
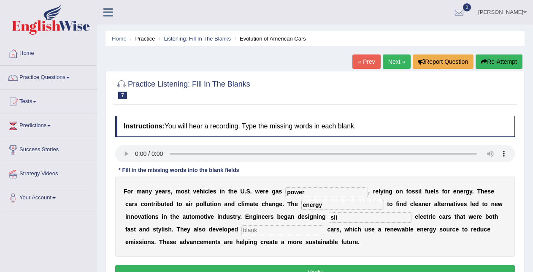
type input "sli"
click at [310, 226] on input "text" at bounding box center [282, 230] width 83 height 10
type input "d"
click at [308, 267] on button "Verify" at bounding box center [315, 272] width 400 height 14
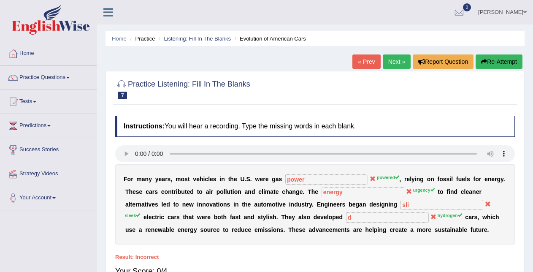
click at [393, 65] on link "Next »" at bounding box center [397, 61] width 28 height 14
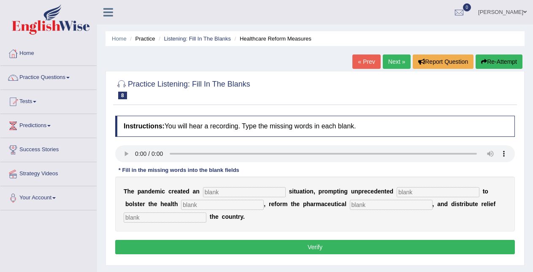
click at [225, 191] on input "text" at bounding box center [244, 192] width 83 height 10
type input "organ"
click at [237, 201] on input "text" at bounding box center [222, 205] width 83 height 10
type input "szstem"
click at [417, 192] on input "text" at bounding box center [438, 192] width 83 height 10
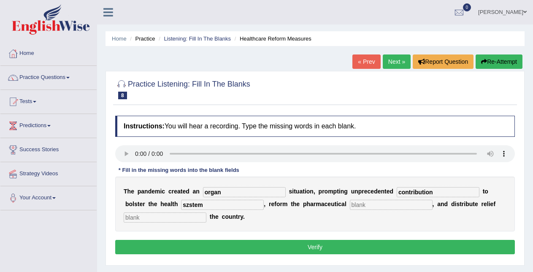
type input "contribution"
click at [217, 206] on input "szstem" at bounding box center [222, 205] width 83 height 10
click at [355, 203] on input "text" at bounding box center [391, 205] width 83 height 10
type input "sector"
click at [246, 206] on input "szstem" at bounding box center [222, 205] width 83 height 10
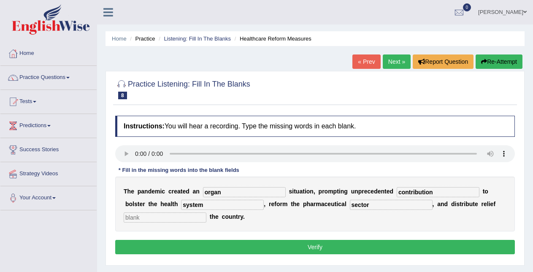
type input "system"
click at [186, 218] on input "text" at bounding box center [165, 217] width 83 height 10
type input "f"
click at [190, 240] on button "Verify" at bounding box center [315, 247] width 400 height 14
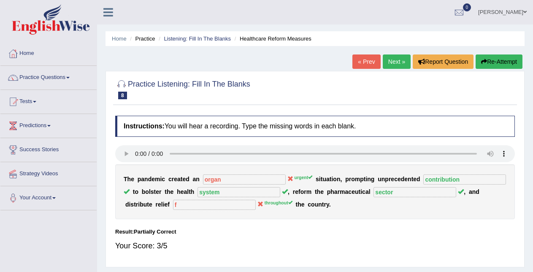
click at [396, 66] on link "Next »" at bounding box center [397, 61] width 28 height 14
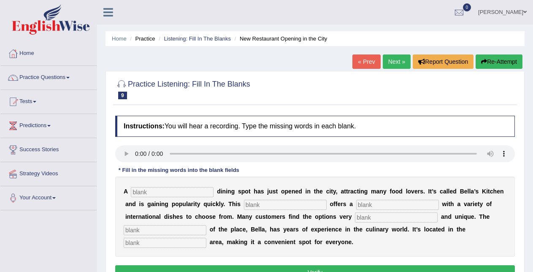
click at [140, 188] on input "text" at bounding box center [172, 192] width 83 height 10
type input "new"
click at [264, 202] on input "text" at bounding box center [285, 205] width 83 height 10
type input "res"
click at [364, 203] on input "text" at bounding box center [397, 205] width 83 height 10
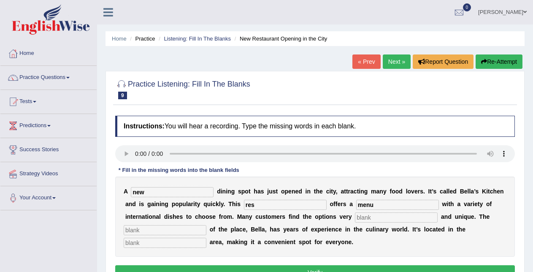
type input "menu"
click at [307, 203] on input "res" at bounding box center [285, 205] width 83 height 10
type input "restaurant"
click at [375, 219] on input "text" at bounding box center [396, 217] width 83 height 10
type input "intresting"
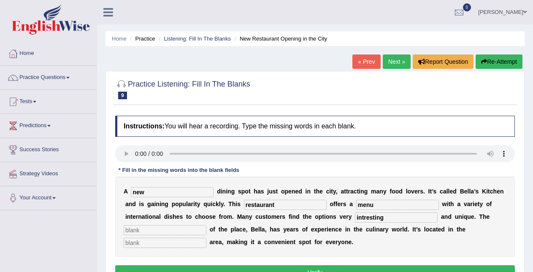
click at [187, 230] on input "text" at bounding box center [165, 230] width 83 height 10
type input "owner"
click at [189, 239] on input "text" at bounding box center [165, 243] width 83 height 10
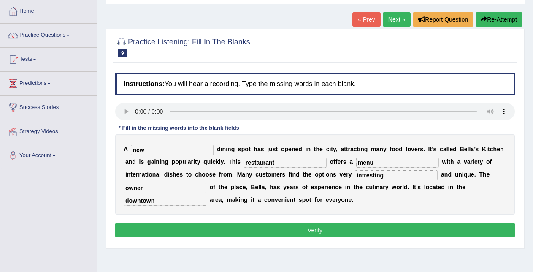
scroll to position [47, 0]
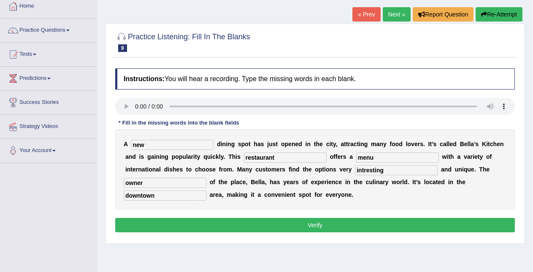
type input "downtown"
click at [388, 168] on input "intresting" at bounding box center [396, 170] width 83 height 10
click at [384, 170] on input "intresting interesting" at bounding box center [396, 170] width 83 height 10
click at [358, 169] on input "interesting" at bounding box center [396, 170] width 83 height 10
type input "interesting"
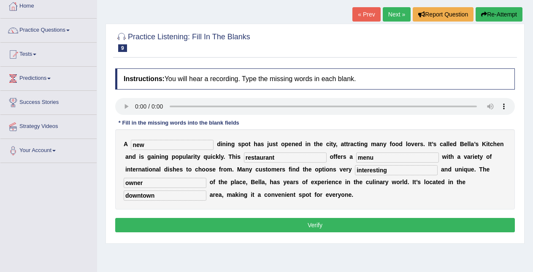
click at [356, 220] on button "Verify" at bounding box center [315, 225] width 400 height 14
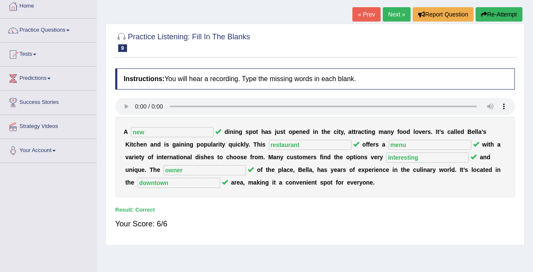
click at [389, 14] on link "Next »" at bounding box center [397, 14] width 28 height 14
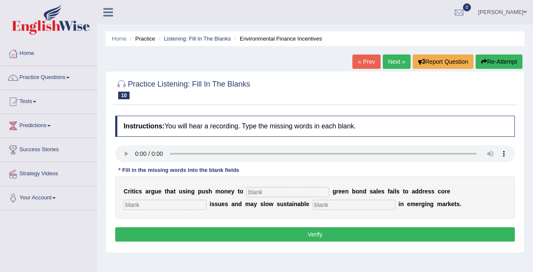
click at [263, 193] on input "text" at bounding box center [287, 192] width 83 height 10
type input "bust"
click at [328, 207] on input "text" at bounding box center [354, 205] width 83 height 10
type input "development"
click at [140, 209] on input "text" at bounding box center [165, 205] width 83 height 10
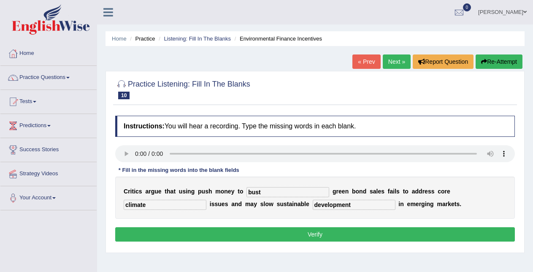
type input "climate"
click at [188, 235] on button "Verify" at bounding box center [315, 234] width 400 height 14
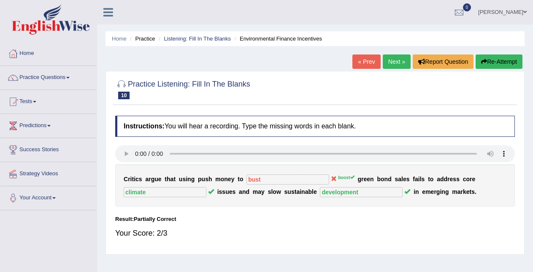
click at [394, 61] on link "Next »" at bounding box center [397, 61] width 28 height 14
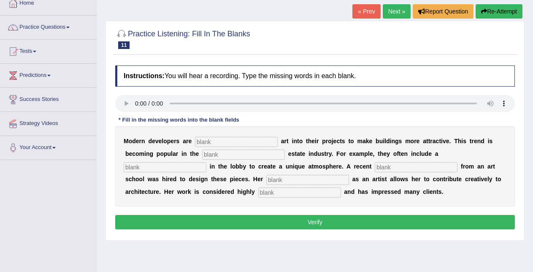
scroll to position [87, 0]
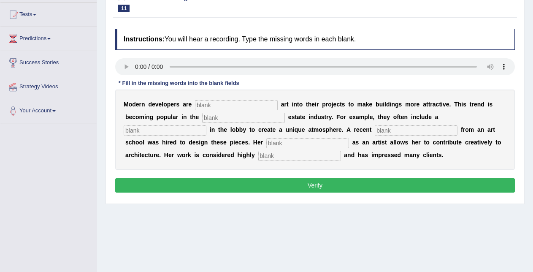
drag, startPoint x: 201, startPoint y: 171, endPoint x: 155, endPoint y: 89, distance: 94.5
click at [155, 89] on div "Instructions: You will hear a recording. Type the missing words in each blank. …" at bounding box center [315, 111] width 404 height 175
click at [208, 108] on input "text" at bounding box center [236, 105] width 83 height 10
type input "coorpotare"
click at [212, 113] on input "text" at bounding box center [243, 118] width 83 height 10
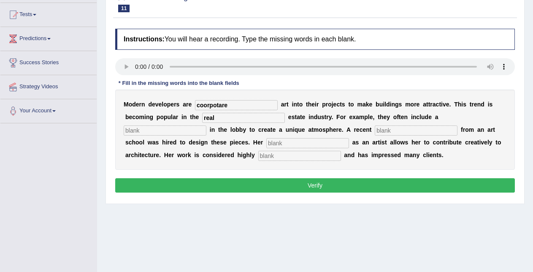
type input "real"
click at [204, 104] on input "coorpotare" at bounding box center [236, 105] width 83 height 10
type input "corpotare"
click at [188, 131] on input "text" at bounding box center [165, 130] width 83 height 10
type input "sculpture"
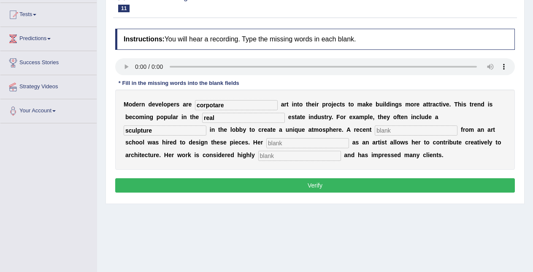
click at [381, 131] on input "text" at bounding box center [416, 130] width 83 height 10
type input "graduate"
click at [307, 140] on input "text" at bounding box center [307, 143] width 83 height 10
type input "profesion"
click at [297, 160] on input "text" at bounding box center [299, 156] width 83 height 10
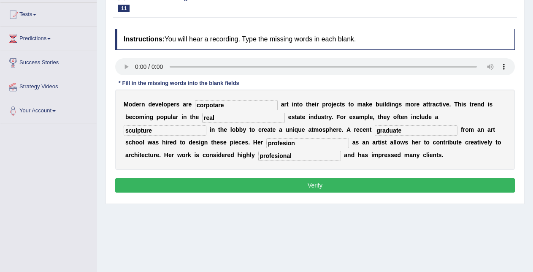
type input "profesional"
drag, startPoint x: 284, startPoint y: 144, endPoint x: 288, endPoint y: 147, distance: 5.1
click at [285, 144] on input "profesion" at bounding box center [307, 143] width 83 height 10
type input "profession"
click at [298, 185] on button "Verify" at bounding box center [315, 185] width 400 height 14
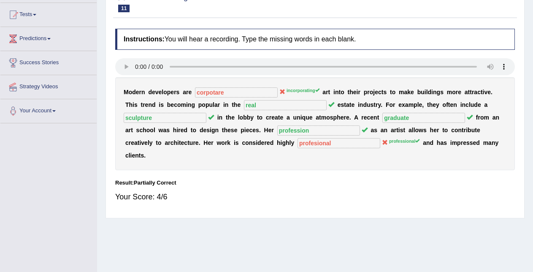
scroll to position [0, 0]
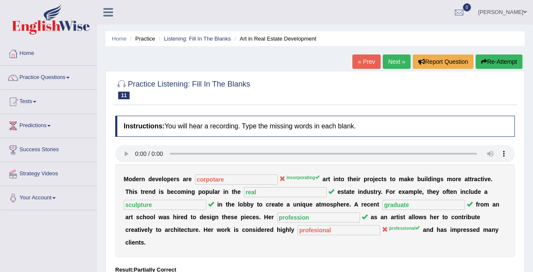
click at [391, 59] on link "Next »" at bounding box center [397, 61] width 28 height 14
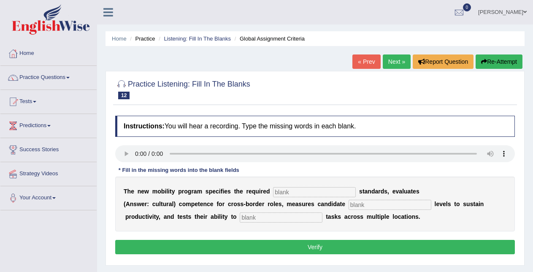
click at [288, 191] on input "text" at bounding box center [314, 192] width 83 height 10
type input "qualification"
click at [273, 219] on input "text" at bounding box center [281, 217] width 83 height 10
click at [375, 203] on input "text" at bounding box center [390, 205] width 83 height 10
type input "c"
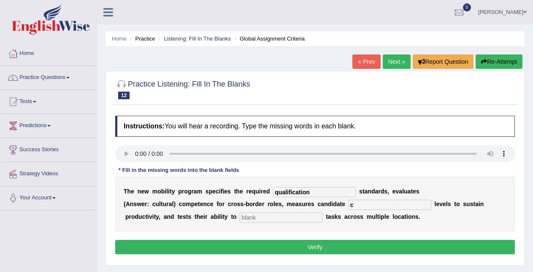
click at [293, 219] on input "text" at bounding box center [281, 217] width 83 height 10
type input "dzstrzbute"
click at [357, 203] on input "c" at bounding box center [390, 205] width 83 height 10
type input "cultural"
click at [314, 215] on input "dzstrzbute" at bounding box center [281, 217] width 83 height 10
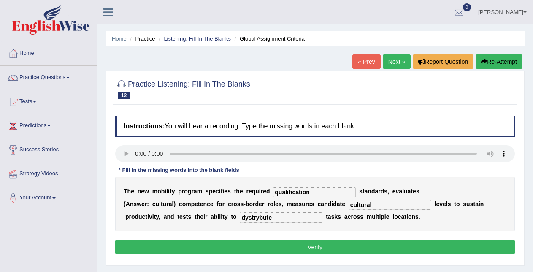
type input "dystrybute"
click at [311, 248] on button "Verify" at bounding box center [315, 247] width 400 height 14
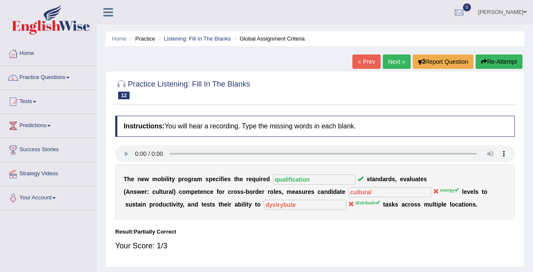
click at [386, 57] on link "Next »" at bounding box center [397, 61] width 28 height 14
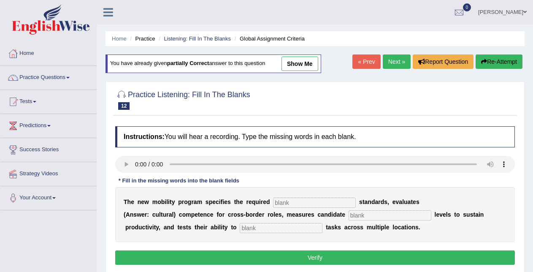
click at [287, 200] on input "text" at bounding box center [314, 203] width 83 height 10
type input "qualification"
click at [360, 214] on input "text" at bounding box center [390, 215] width 83 height 10
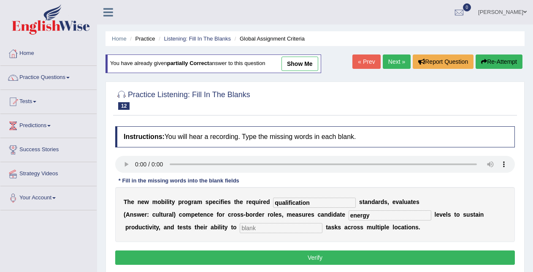
type input "energy"
click at [295, 227] on input "text" at bounding box center [281, 228] width 83 height 10
click at [258, 230] on input "text" at bounding box center [281, 228] width 83 height 10
type input "distribute"
click at [266, 257] on button "Verify" at bounding box center [315, 257] width 400 height 14
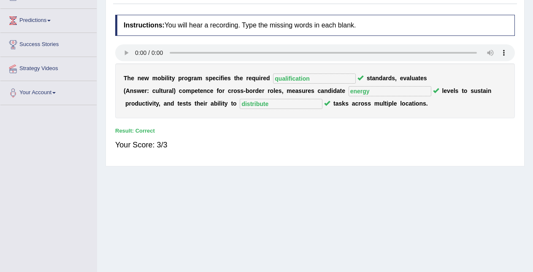
scroll to position [109, 0]
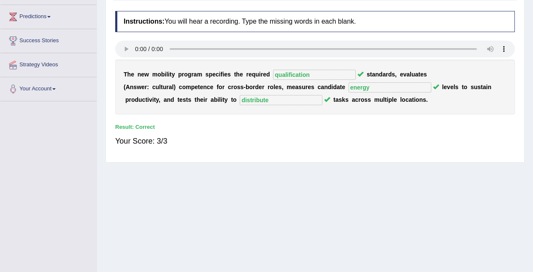
drag, startPoint x: 531, startPoint y: 132, endPoint x: 540, endPoint y: 52, distance: 80.7
click at [533, 52] on html "Toggle navigation Home Practice Questions Speaking Practice Read Aloud Repeat S…" at bounding box center [266, 27] width 533 height 272
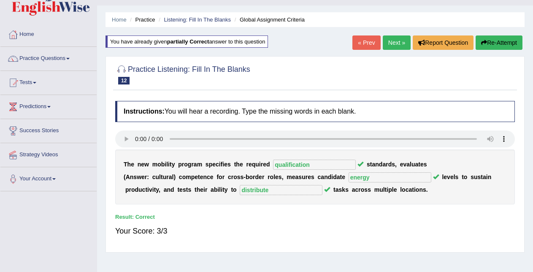
scroll to position [0, 0]
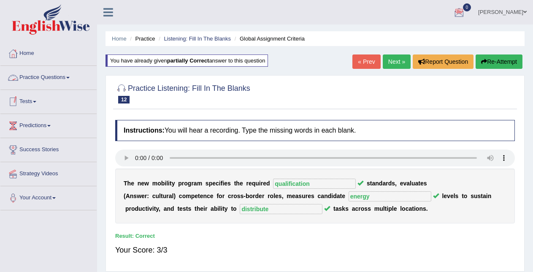
click at [56, 77] on link "Practice Questions" at bounding box center [48, 76] width 96 height 21
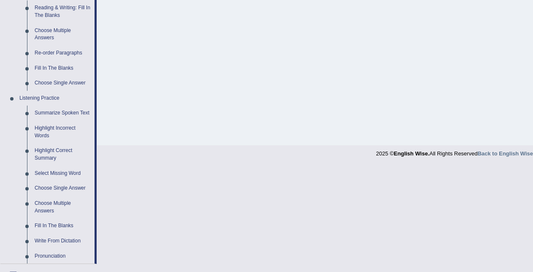
scroll to position [296, 0]
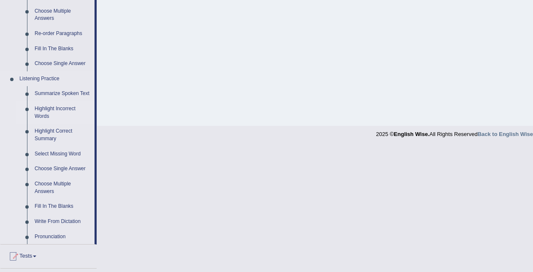
click at [69, 110] on link "Highlight Incorrect Words" at bounding box center [63, 112] width 64 height 22
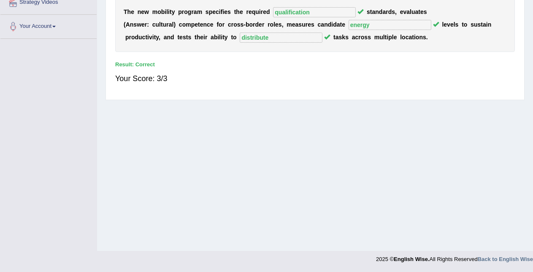
scroll to position [171, 0]
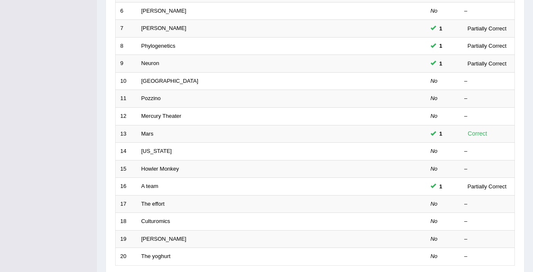
scroll to position [287, 0]
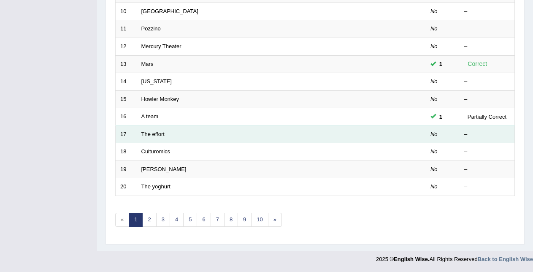
click at [154, 138] on td "The effort" at bounding box center [250, 134] width 226 height 18
click at [154, 135] on link "The effort" at bounding box center [152, 134] width 23 height 6
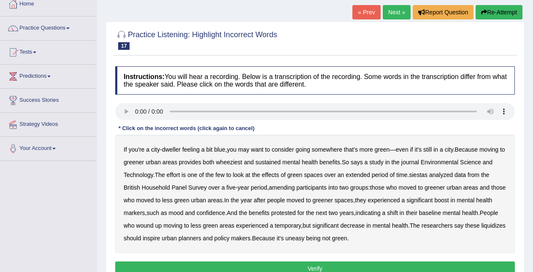
scroll to position [81, 0]
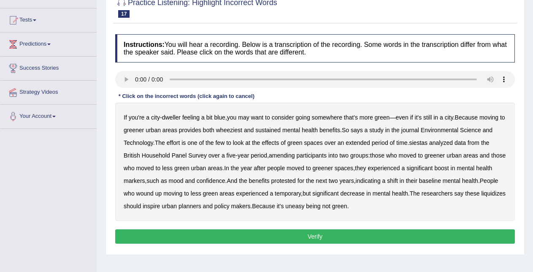
click at [235, 133] on b "wheeziest" at bounding box center [229, 130] width 26 height 7
click at [399, 147] on div "If you're a city - dweller feeling a bit blue , you may want to consider going …" at bounding box center [315, 162] width 400 height 118
drag, startPoint x: 399, startPoint y: 147, endPoint x: 373, endPoint y: 157, distance: 28.2
click at [373, 157] on div "If you're a city - dweller feeling a bit blue , you may want to consider going …" at bounding box center [315, 162] width 400 height 118
click at [420, 142] on b "siestas" at bounding box center [418, 142] width 19 height 7
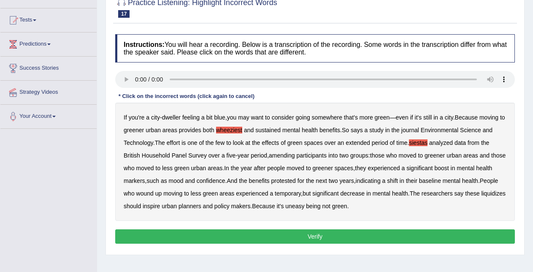
click at [290, 156] on b "amending" at bounding box center [282, 155] width 26 height 7
drag, startPoint x: 399, startPoint y: 185, endPoint x: 366, endPoint y: 200, distance: 37.0
click at [366, 200] on div "If you're a city - dweller feeling a bit blue , you may want to consider going …" at bounding box center [315, 162] width 400 height 118
click at [481, 197] on b "liquidizes" at bounding box center [493, 193] width 24 height 7
click at [342, 238] on button "Verify" at bounding box center [315, 236] width 400 height 14
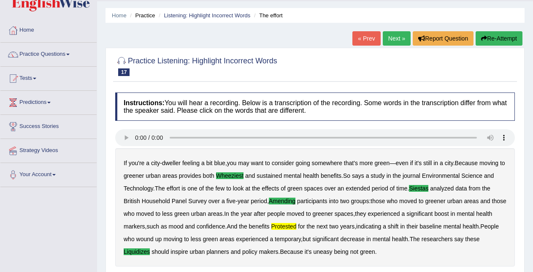
scroll to position [21, 0]
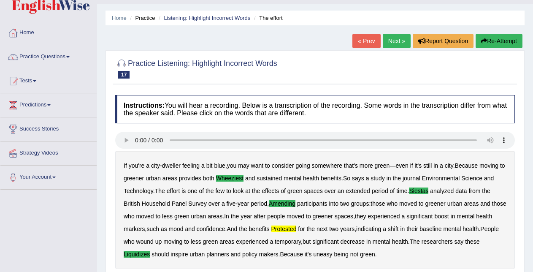
drag, startPoint x: 485, startPoint y: 97, endPoint x: 449, endPoint y: 59, distance: 51.7
click at [449, 59] on div "Practice Listening: Highlight Incorrect Words 17 The effort Instructions: You w…" at bounding box center [315, 226] width 419 height 352
click at [387, 43] on link "Next »" at bounding box center [397, 41] width 28 height 14
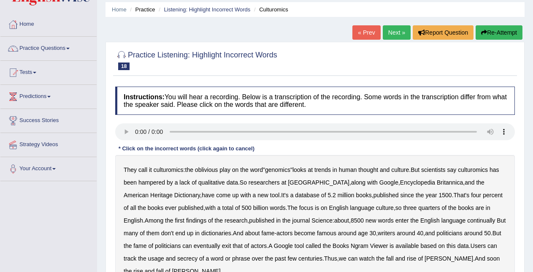
scroll to position [59, 0]
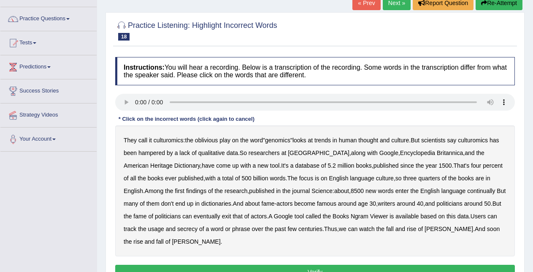
click at [186, 192] on b "findings" at bounding box center [196, 190] width 20 height 7
click at [467, 190] on b "continually" at bounding box center [481, 190] width 28 height 7
click at [306, 215] on b "called" at bounding box center [314, 216] width 16 height 7
click at [232, 230] on b "phrase" at bounding box center [241, 228] width 18 height 7
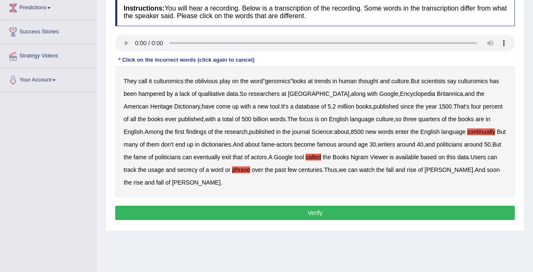
scroll to position [136, 0]
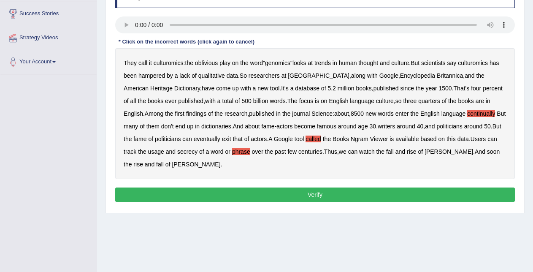
click at [489, 197] on button "Verify" at bounding box center [315, 194] width 400 height 14
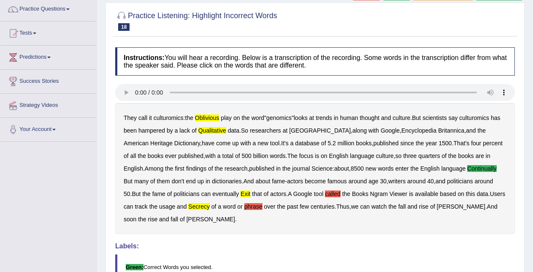
scroll to position [0, 0]
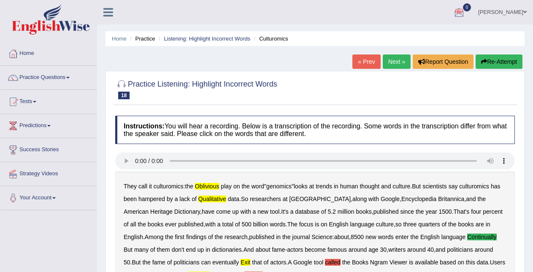
click at [386, 57] on link "Next »" at bounding box center [397, 61] width 28 height 14
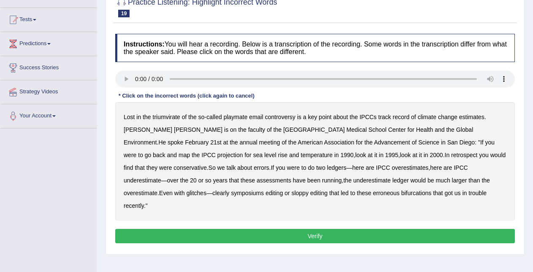
scroll to position [89, 0]
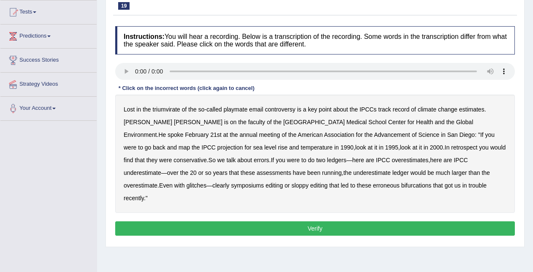
click at [157, 112] on div "Lost in the triumvirate of the so - called playmate email controversy is a key …" at bounding box center [315, 154] width 400 height 118
click at [159, 110] on b "triumvirate" at bounding box center [166, 109] width 27 height 7
click at [264, 182] on b "symposiums" at bounding box center [247, 185] width 33 height 7
click at [353, 221] on button "Verify" at bounding box center [315, 228] width 400 height 14
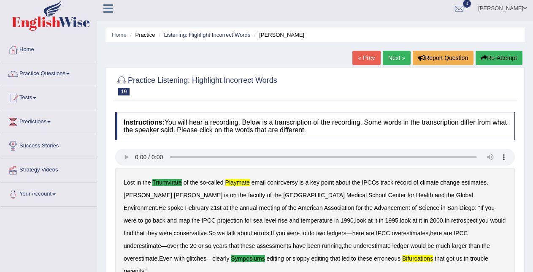
scroll to position [1, 0]
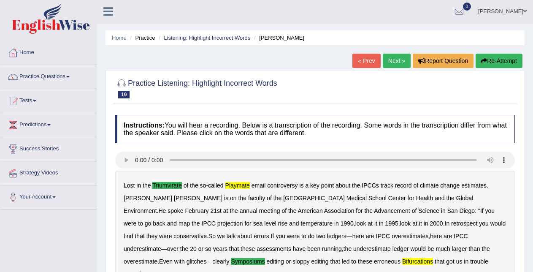
click at [388, 60] on link "Next »" at bounding box center [397, 61] width 28 height 14
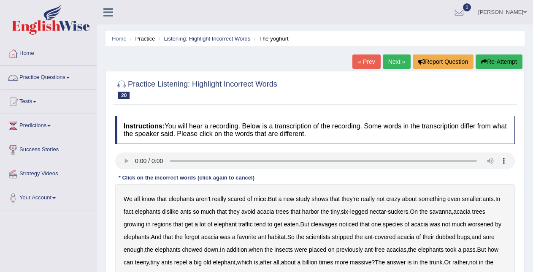
click at [73, 76] on link "Practice Questions" at bounding box center [48, 76] width 96 height 21
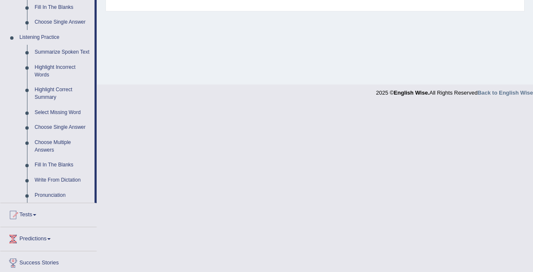
scroll to position [316, 0]
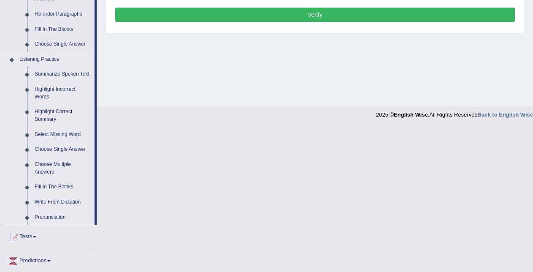
click at [76, 73] on link "Summarize Spoken Text" at bounding box center [63, 74] width 64 height 15
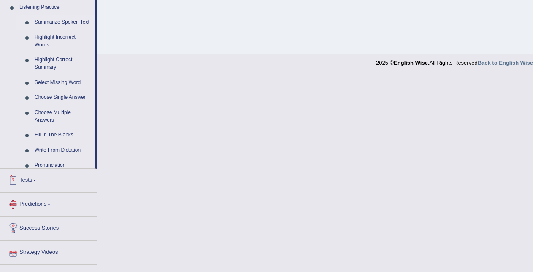
scroll to position [390, 0]
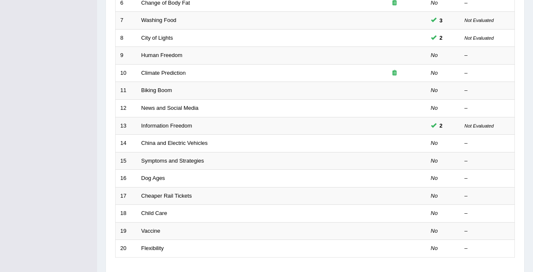
scroll to position [254, 0]
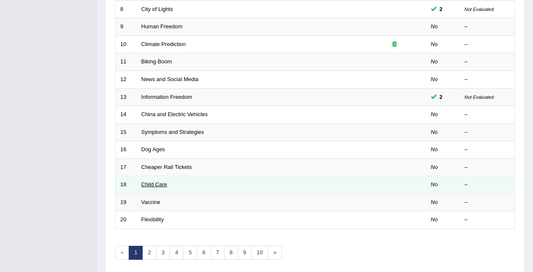
click at [158, 182] on link "Child Care" at bounding box center [154, 184] width 26 height 6
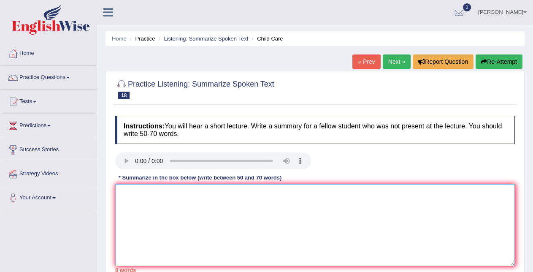
click at [138, 192] on textarea at bounding box center [315, 225] width 400 height 82
click at [153, 194] on textarea "The lecture was about" at bounding box center [315, 225] width 400 height 82
click at [209, 194] on textarea "The lecture topic was about" at bounding box center [315, 225] width 400 height 82
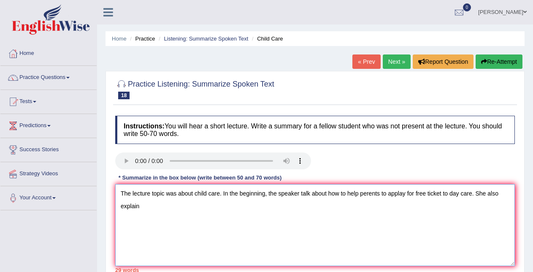
click at [367, 195] on textarea "The lecture topic was about child care. In the beginning, the speaker talk abou…" at bounding box center [315, 225] width 400 height 82
click at [363, 224] on textarea "The lecture topic was about child care. In the beginning, the speaker talk abou…" at bounding box center [315, 225] width 400 height 82
click at [366, 195] on textarea "The lecture topic was about child care. In the beginning, the speaker talk abou…" at bounding box center [315, 225] width 400 height 82
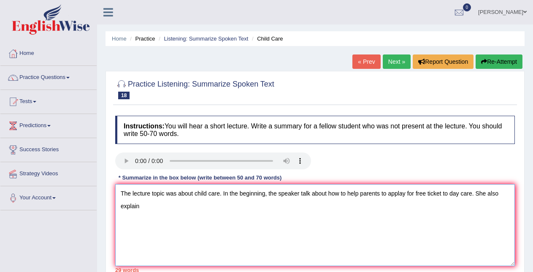
click at [462, 193] on textarea "The lecture topic was about child care. In the beginning, the speaker talk abou…" at bounding box center [315, 225] width 400 height 82
click at [460, 194] on textarea "The lecture topic was about child care. In the beginning, the speaker talk abou…" at bounding box center [315, 225] width 400 height 82
click at [238, 208] on textarea "The lecture topic was about child care. In the beginning, the speaker talk abou…" at bounding box center [315, 225] width 400 height 82
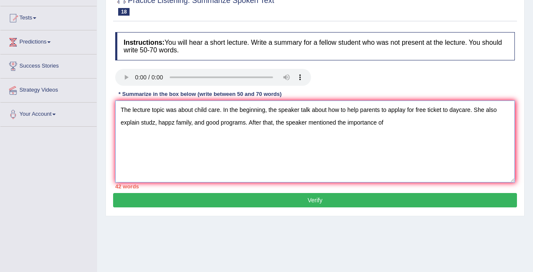
scroll to position [83, 0]
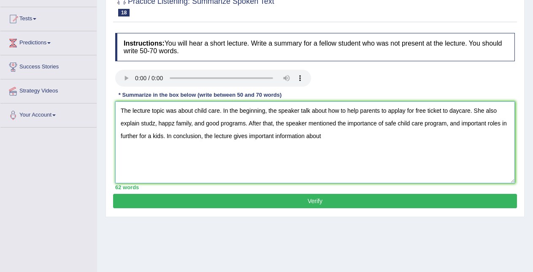
click at [471, 124] on textarea "The lecture topic was about child care. In the beginning, the speaker talk abou…" at bounding box center [315, 142] width 400 height 82
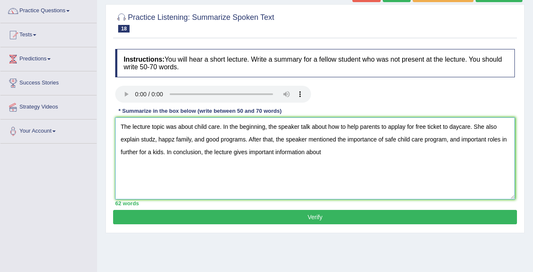
click at [455, 152] on textarea "The lecture topic was about child care. In the beginning, the speaker talk abou…" at bounding box center [315, 158] width 400 height 82
type textarea "The lecture topic was about child care. In the beginning, the speaker talk abou…"
click at [376, 218] on button "Verify" at bounding box center [315, 217] width 404 height 14
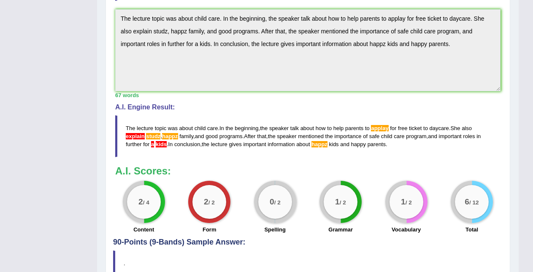
scroll to position [268, 0]
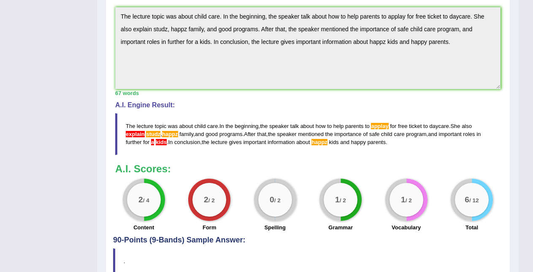
drag, startPoint x: 122, startPoint y: 12, endPoint x: 473, endPoint y: 46, distance: 352.3
click at [473, 46] on textarea "The lecture topic was about child care. In the beginning, the speaker talk abou…" at bounding box center [307, 48] width 385 height 82
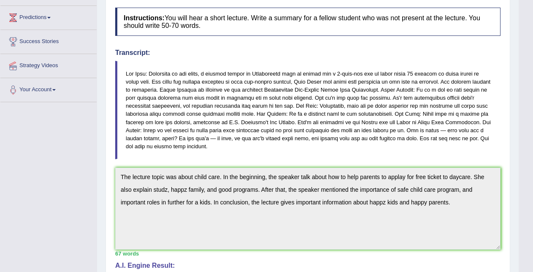
drag, startPoint x: 125, startPoint y: 176, endPoint x: 284, endPoint y: 225, distance: 167.0
click at [284, 224] on textarea "The lecture topic was about child care. In the beginning, the speaker talk abou…" at bounding box center [307, 209] width 385 height 82
click at [260, 234] on textarea "The lecture topic was about child care. In the beginning, the speaker talk abou…" at bounding box center [307, 209] width 385 height 82
drag, startPoint x: 121, startPoint y: 174, endPoint x: 444, endPoint y: 208, distance: 325.4
click at [447, 209] on textarea "The lecture topic was about child care. In the beginning, the speaker talk abou…" at bounding box center [307, 209] width 385 height 82
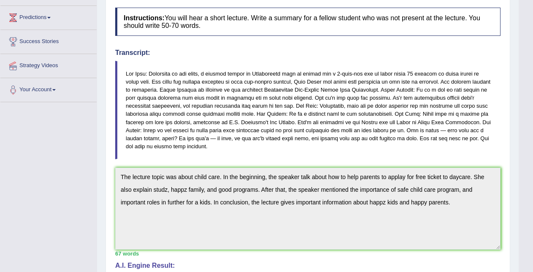
click at [443, 227] on textarea "The lecture topic was about child care. In the beginning, the speaker talk abou…" at bounding box center [307, 209] width 385 height 82
drag, startPoint x: 119, startPoint y: 176, endPoint x: 477, endPoint y: 207, distance: 359.3
click at [477, 207] on textarea "The lecture topic was about child care. In the beginning, the speaker talk abou…" at bounding box center [307, 209] width 385 height 82
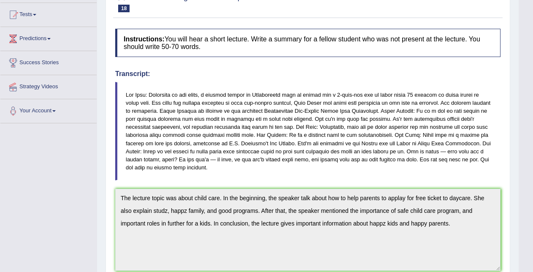
scroll to position [0, 0]
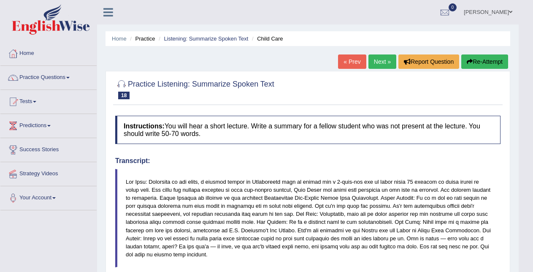
click at [382, 58] on link "Next »" at bounding box center [382, 61] width 28 height 14
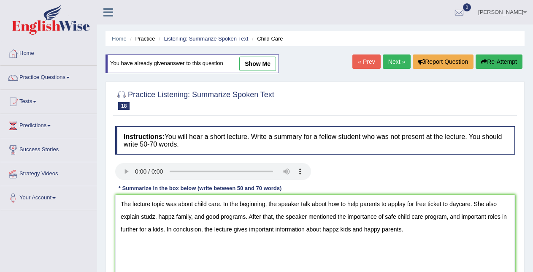
click at [338, 230] on textarea "The lecture topic was about child care. In the beginning, the speaker talk abou…" at bounding box center [315, 236] width 400 height 82
click at [140, 217] on textarea "The lecture topic was about child care. In the beginning, the speaker talk abou…" at bounding box center [315, 236] width 400 height 82
click at [159, 214] on textarea "The lecture topic was about child care. In the beginning, the speaker talk abou…" at bounding box center [315, 236] width 400 height 82
click at [160, 217] on textarea "The lecture topic was about child care. In the beginning, the speaker talk abou…" at bounding box center [315, 236] width 400 height 82
click at [176, 217] on textarea "The lecture topic was about child care. In the beginning, the speaker talk abou…" at bounding box center [315, 236] width 400 height 82
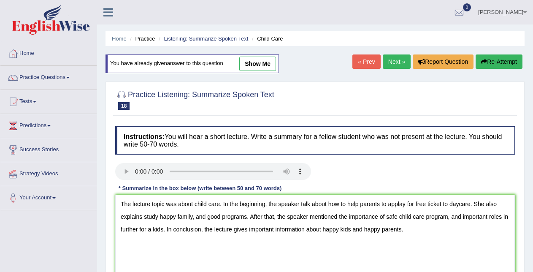
click at [152, 229] on textarea "The lecture topic was about child care. In the beginning, the speaker talk abou…" at bounding box center [315, 236] width 400 height 82
click at [403, 203] on textarea "The lecture topic was about child care. In the beginning, the speaker talk abou…" at bounding box center [315, 236] width 400 height 82
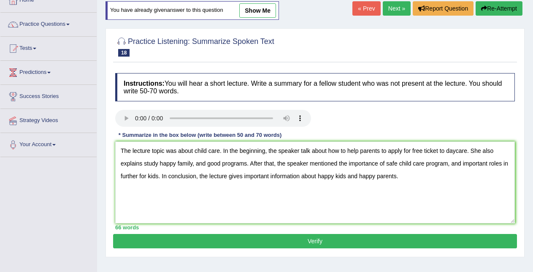
scroll to position [70, 0]
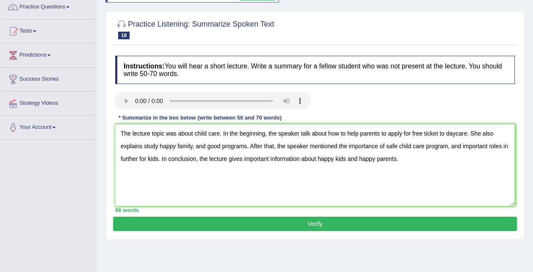
type textarea "The lecture topic was about child care. In the beginning, the speaker talk abou…"
click at [417, 220] on button "Verify" at bounding box center [315, 224] width 404 height 14
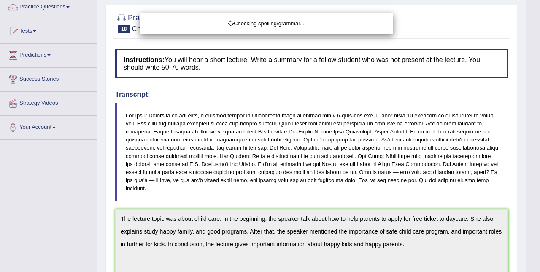
drag, startPoint x: 538, startPoint y: 46, endPoint x: 540, endPoint y: 86, distance: 40.6
click at [533, 86] on div "Checking spelling/grammar..." at bounding box center [270, 136] width 540 height 272
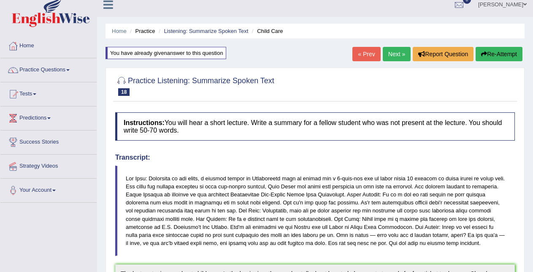
scroll to position [3, 0]
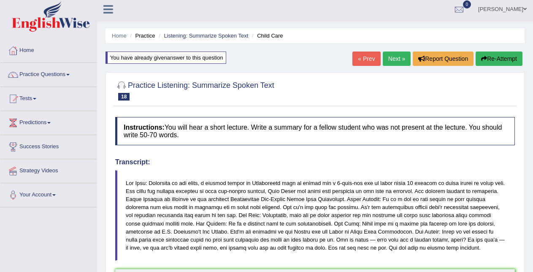
drag, startPoint x: 271, startPoint y: 67, endPoint x: 202, endPoint y: 60, distance: 69.5
click at [202, 60] on div "Home Practice Listening: Summarize Spoken Text Child Care You have already give…" at bounding box center [315, 276] width 436 height 558
click at [59, 75] on link "Practice Questions" at bounding box center [48, 73] width 96 height 21
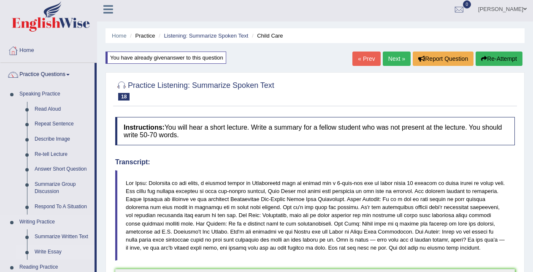
click at [47, 249] on link "Write Essay" at bounding box center [63, 251] width 64 height 15
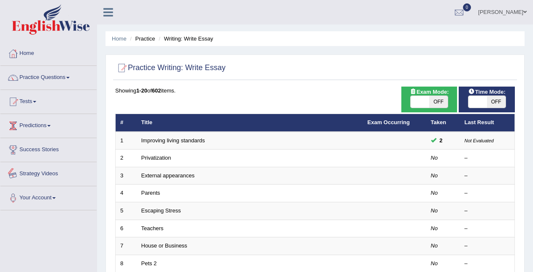
drag, startPoint x: 0, startPoint y: 141, endPoint x: 42, endPoint y: 115, distance: 49.2
click at [42, 115] on div "Home Practice Questions Speaking Practice Read Aloud Repeat Sentence Describe I…" at bounding box center [48, 126] width 109 height 168
click at [58, 79] on link "Practice Questions" at bounding box center [48, 76] width 96 height 21
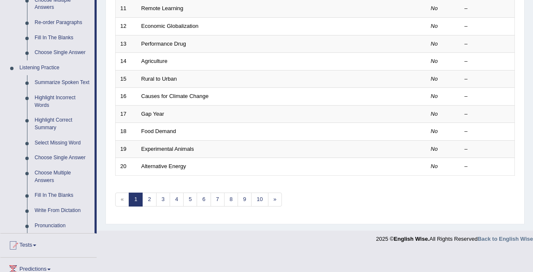
scroll to position [349, 0]
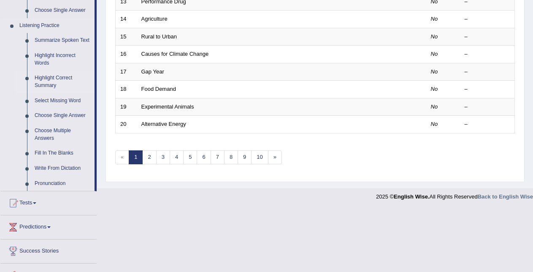
click at [64, 76] on link "Highlight Correct Summary" at bounding box center [63, 81] width 64 height 22
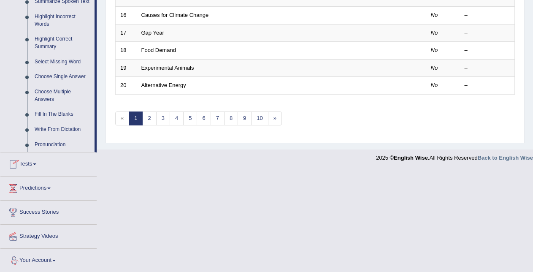
scroll to position [390, 0]
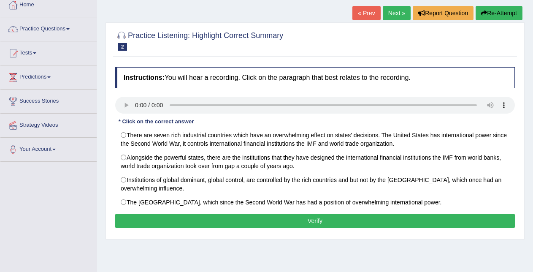
scroll to position [68, 0]
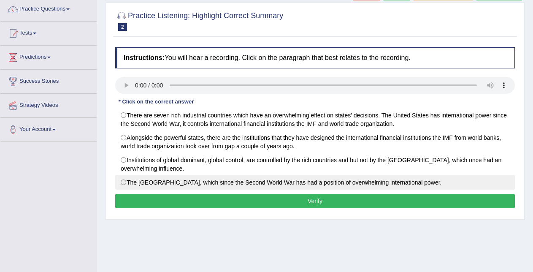
click at [122, 183] on label "The United States, which since the Second World War has had a position of overw…" at bounding box center [315, 182] width 400 height 14
radio input "true"
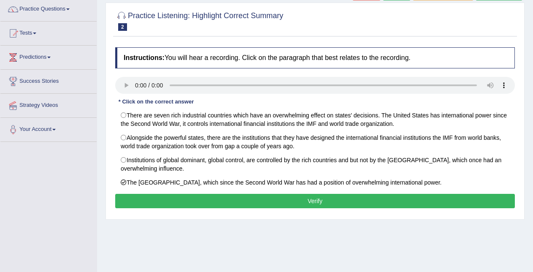
click at [138, 199] on button "Verify" at bounding box center [315, 201] width 400 height 14
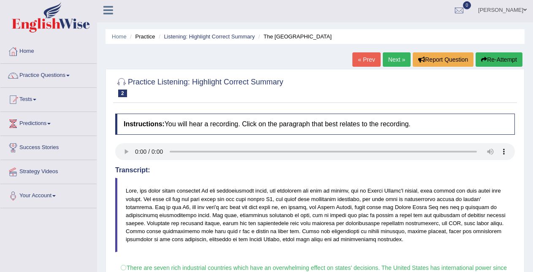
scroll to position [0, 0]
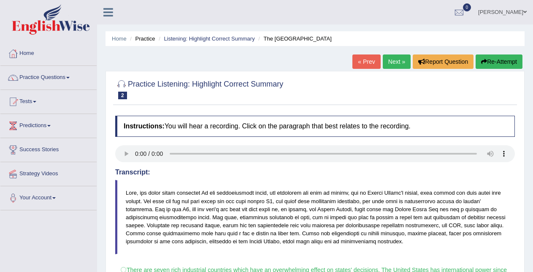
click at [396, 60] on link "Next »" at bounding box center [397, 61] width 28 height 14
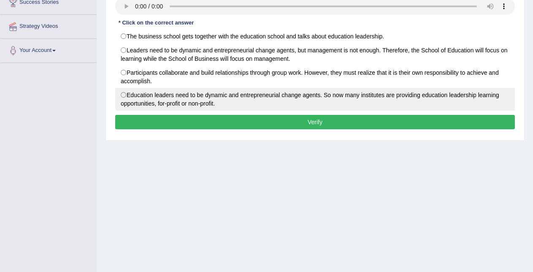
click at [120, 95] on label "Education leaders need to be dynamic and entrepreneurial change agents. So now …" at bounding box center [315, 99] width 400 height 23
radio input "true"
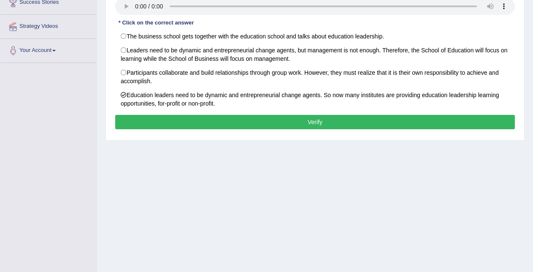
click at [140, 122] on button "Verify" at bounding box center [315, 122] width 400 height 14
